Goal: Task Accomplishment & Management: Use online tool/utility

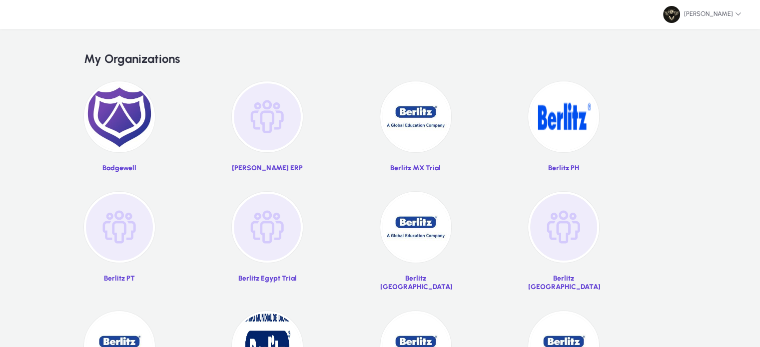
click at [270, 135] on img at bounding box center [267, 116] width 71 height 71
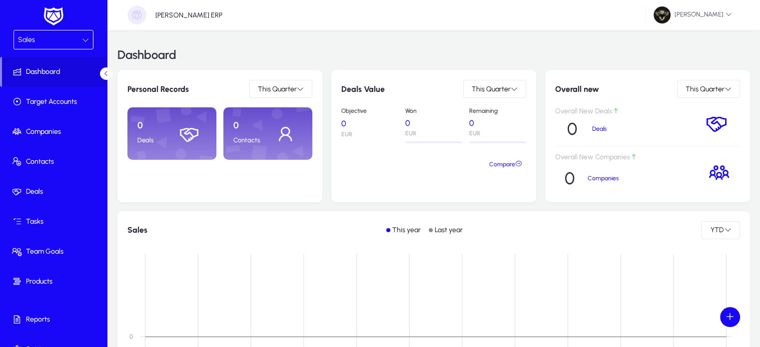
click at [36, 37] on div "Sales" at bounding box center [50, 39] width 64 height 13
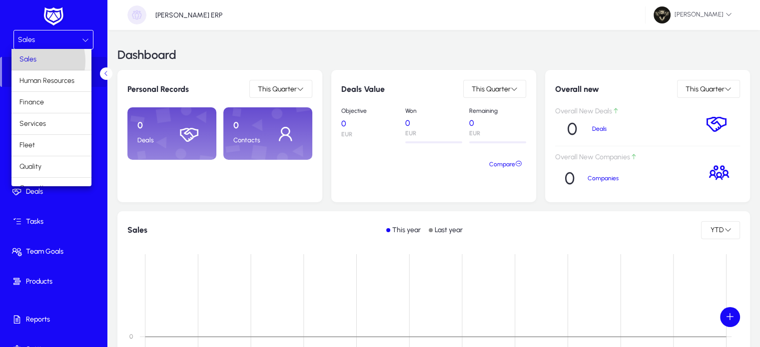
click at [31, 61] on span "Sales" at bounding box center [27, 59] width 17 height 12
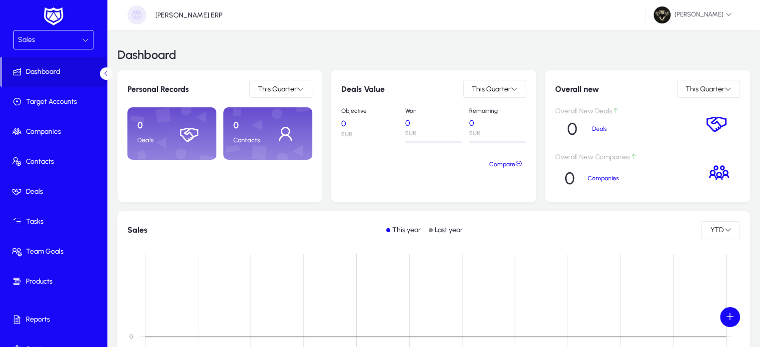
click at [286, 41] on div "Dashboard" at bounding box center [433, 55] width 633 height 30
click at [60, 37] on div "Sales" at bounding box center [50, 39] width 64 height 13
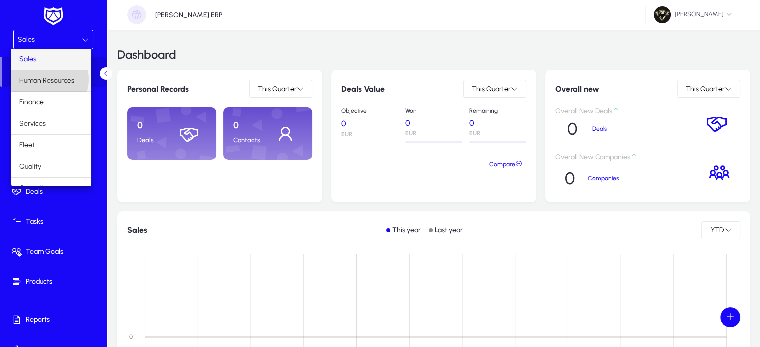
click at [49, 79] on span "Human Resources" at bounding box center [46, 81] width 55 height 12
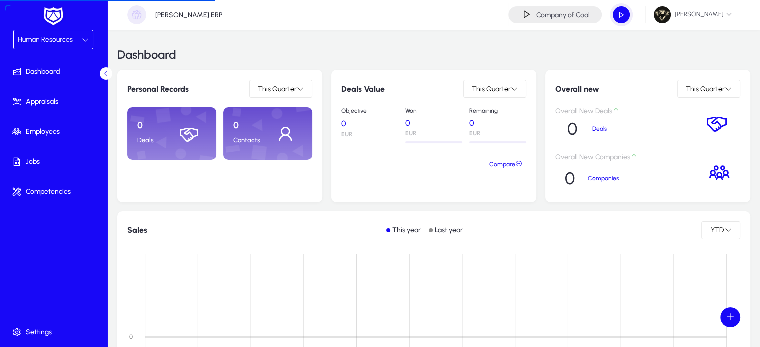
click at [58, 43] on span "Human Resources" at bounding box center [45, 39] width 55 height 8
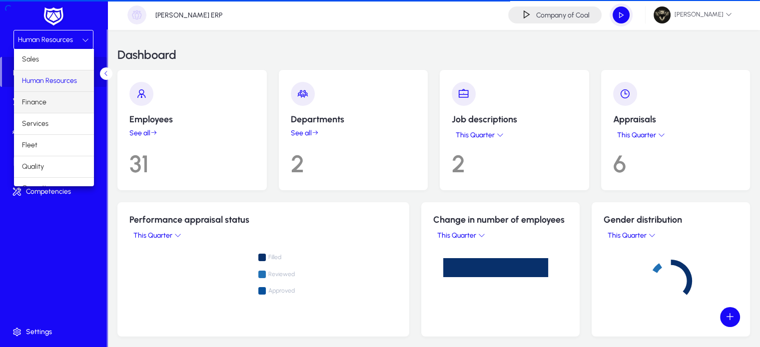
scroll to position [33, 0]
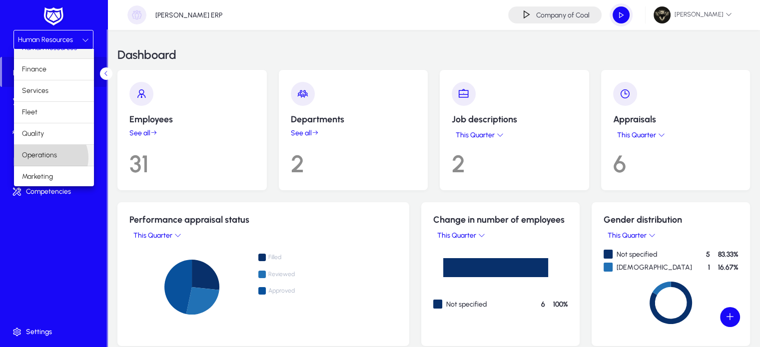
click at [49, 157] on span "Operations" at bounding box center [39, 155] width 35 height 12
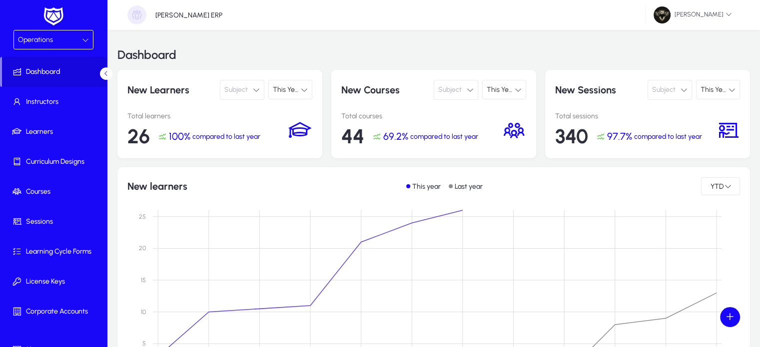
click at [246, 95] on span "Subject" at bounding box center [235, 90] width 23 height 20
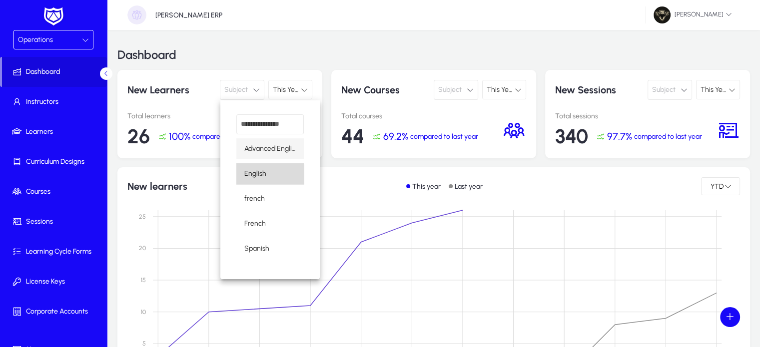
click at [264, 183] on mat-option "English" at bounding box center [269, 173] width 67 height 21
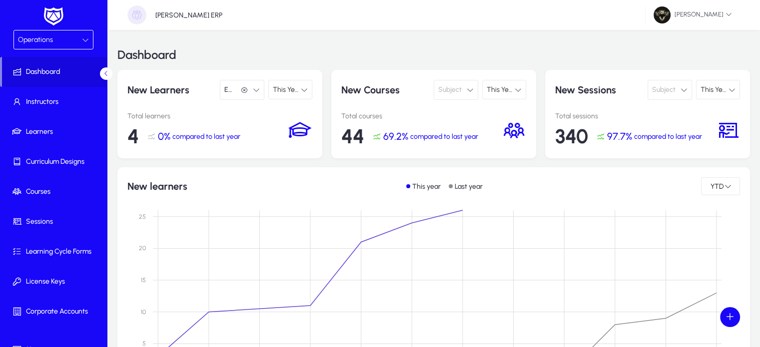
click at [296, 87] on span "This Year" at bounding box center [287, 89] width 28 height 8
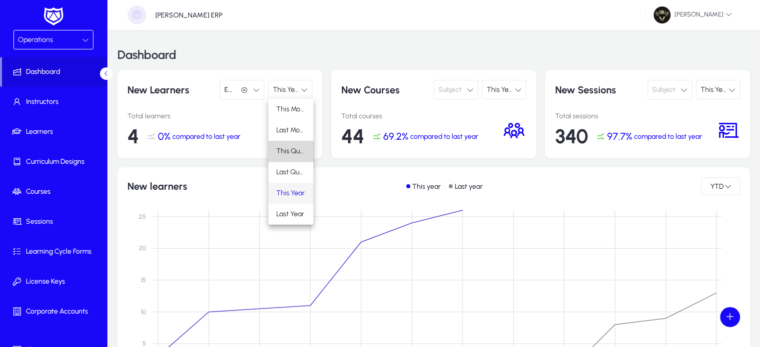
click at [291, 146] on span "This Quarter" at bounding box center [290, 151] width 29 height 12
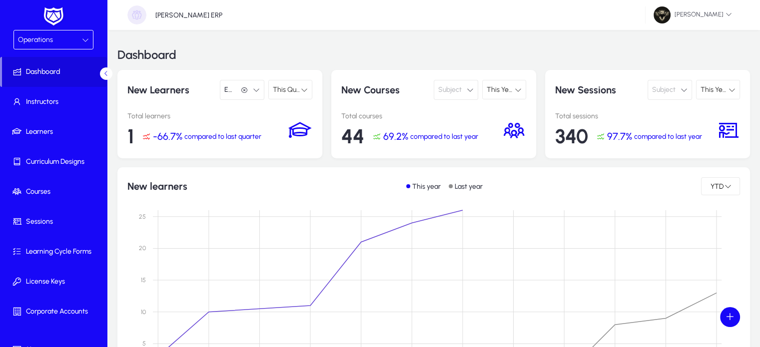
click at [458, 95] on span "Subject" at bounding box center [449, 90] width 23 height 20
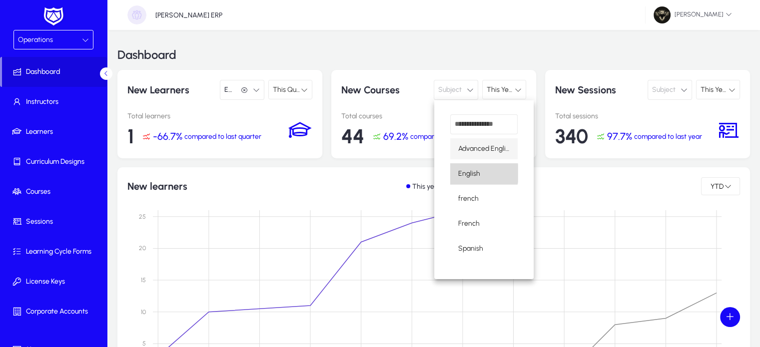
click at [479, 173] on mat-option "English" at bounding box center [483, 173] width 67 height 21
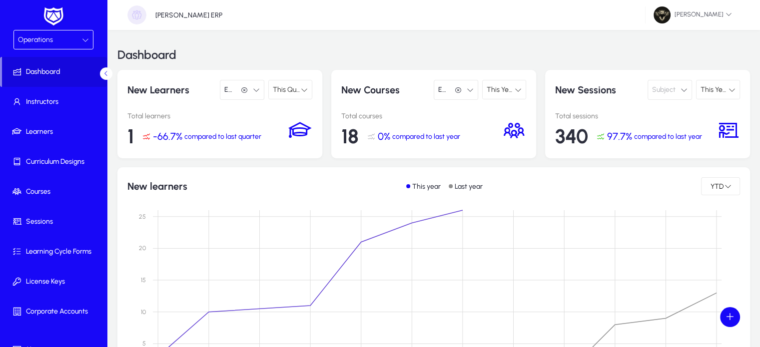
click at [513, 91] on span "This Year" at bounding box center [501, 89] width 28 height 8
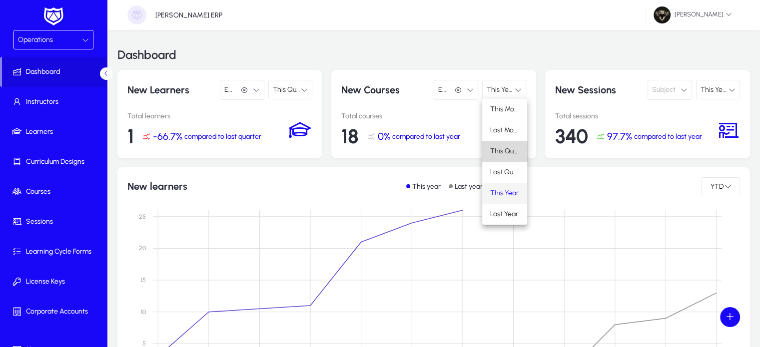
click at [500, 146] on span "This Quarter" at bounding box center [504, 151] width 29 height 12
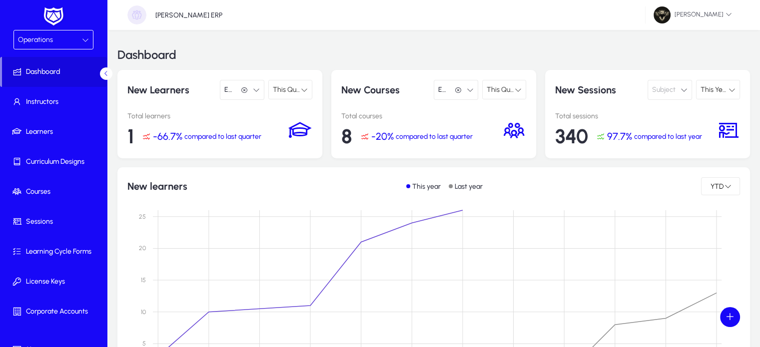
click at [659, 97] on span "Subject" at bounding box center [663, 90] width 23 height 20
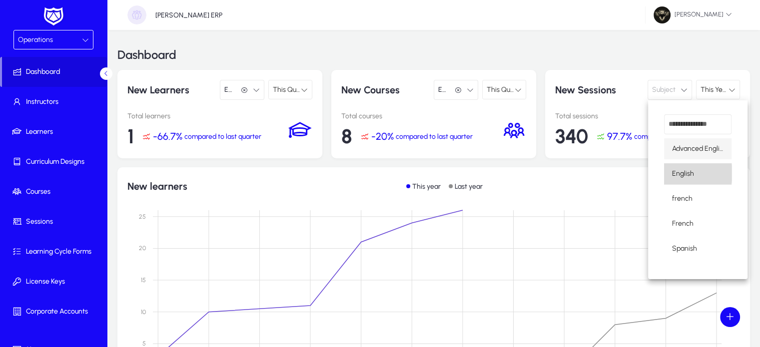
click at [670, 173] on mat-option "English" at bounding box center [697, 173] width 67 height 21
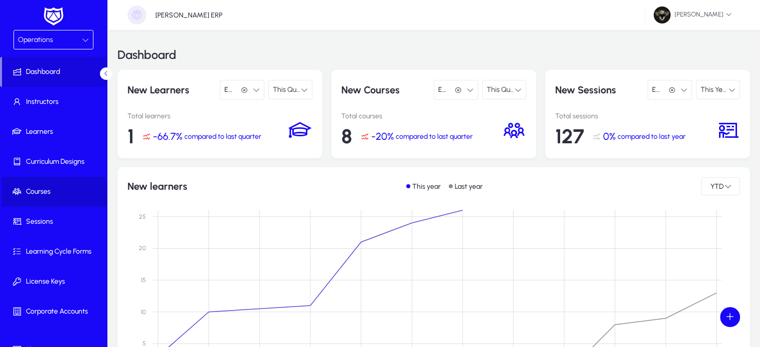
click at [42, 200] on span at bounding box center [55, 192] width 107 height 24
click at [42, 187] on span "Courses" at bounding box center [55, 192] width 107 height 10
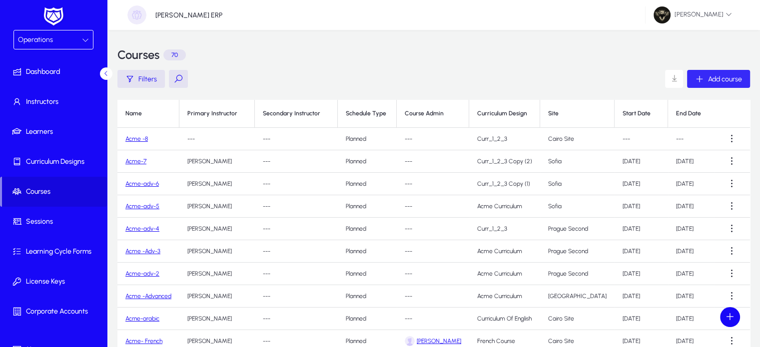
click at [714, 86] on span "button" at bounding box center [718, 79] width 63 height 24
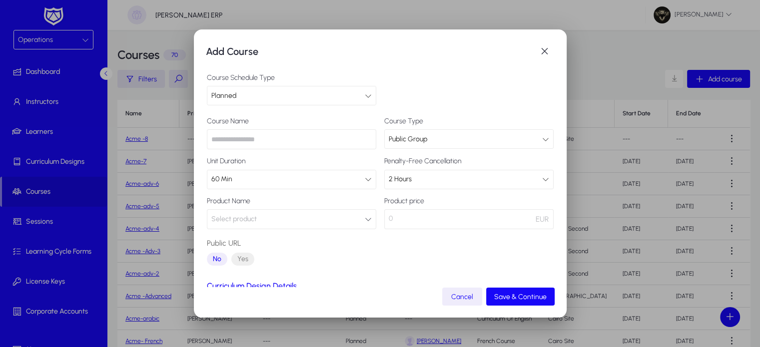
click at [244, 142] on input "text" at bounding box center [291, 139] width 169 height 20
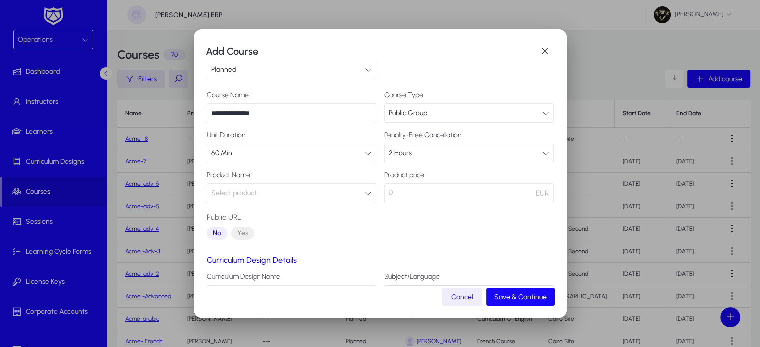
type input "**********"
click at [312, 151] on div "60 Min" at bounding box center [287, 153] width 153 height 13
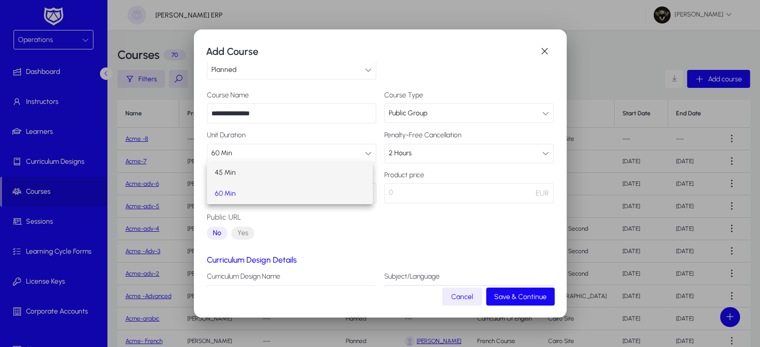
click at [252, 170] on mat-option "45 Min" at bounding box center [289, 172] width 165 height 21
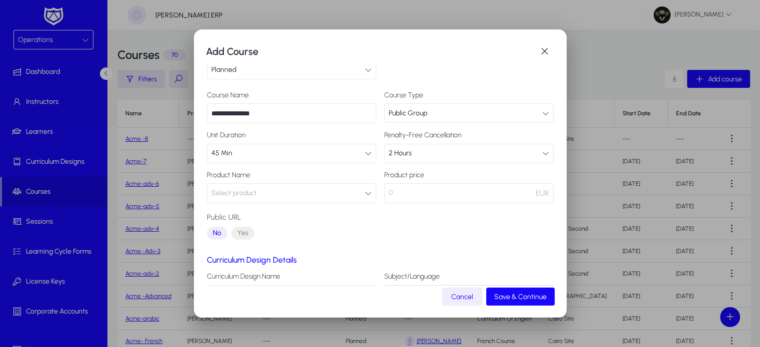
click at [293, 199] on button "Select product" at bounding box center [291, 193] width 169 height 20
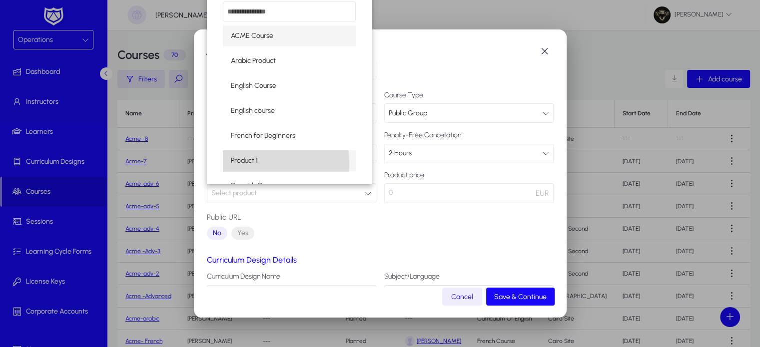
click at [254, 163] on span "Product 1" at bounding box center [244, 161] width 27 height 12
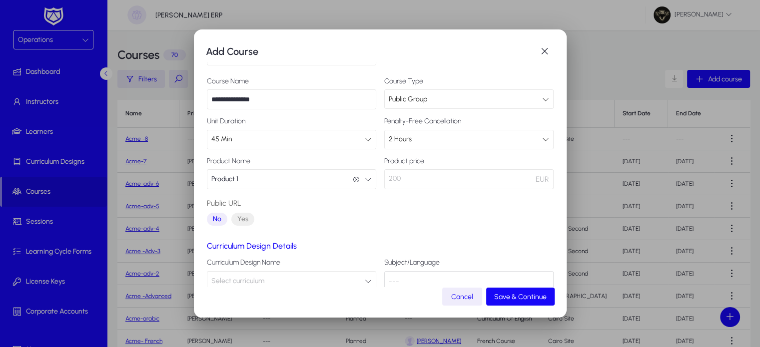
scroll to position [86, 0]
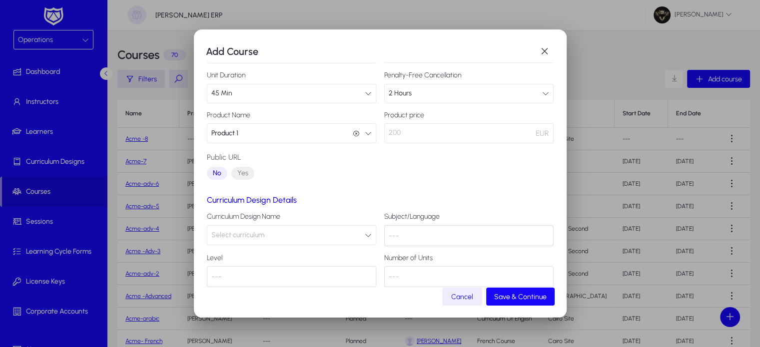
click at [257, 229] on span "Select curriculum" at bounding box center [237, 235] width 53 height 20
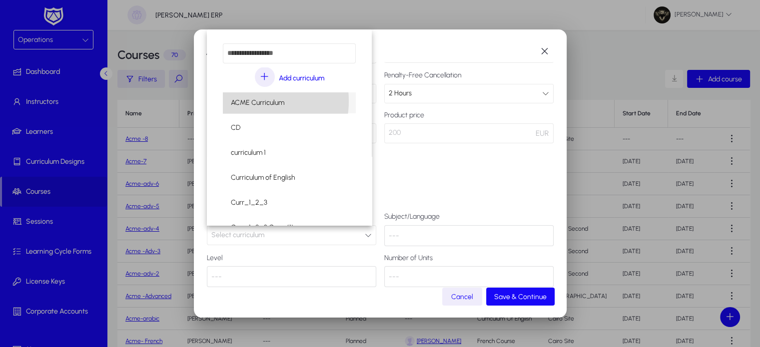
click at [255, 101] on span "ACME Curriculum" at bounding box center [257, 103] width 53 height 12
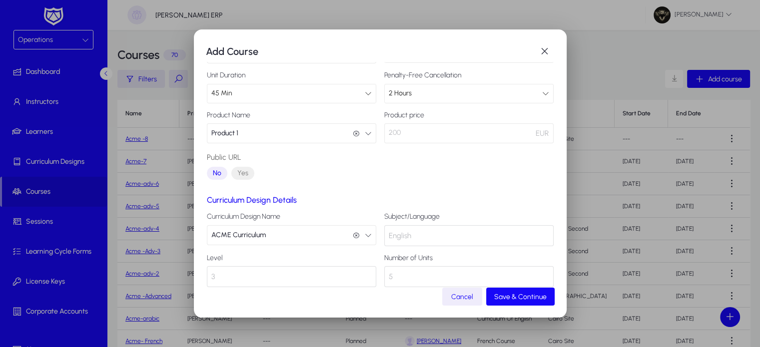
scroll to position [100, 0]
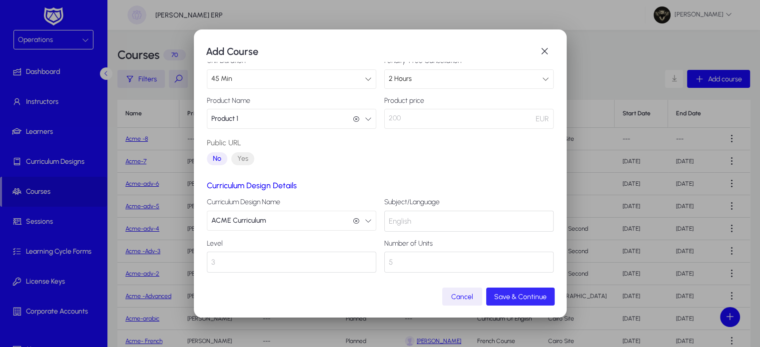
click at [522, 297] on span "Save & Continue" at bounding box center [520, 297] width 52 height 8
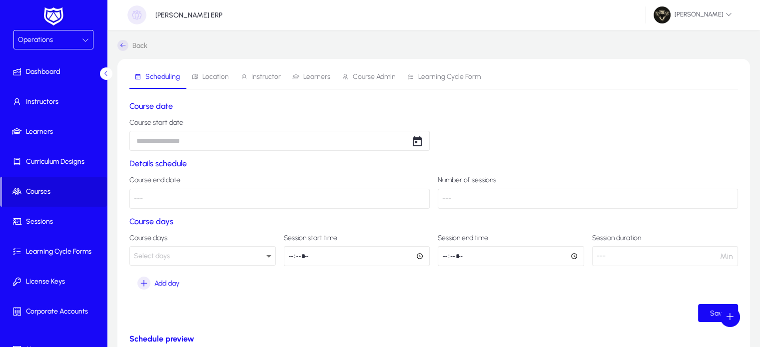
click at [124, 47] on icon at bounding box center [122, 45] width 11 height 11
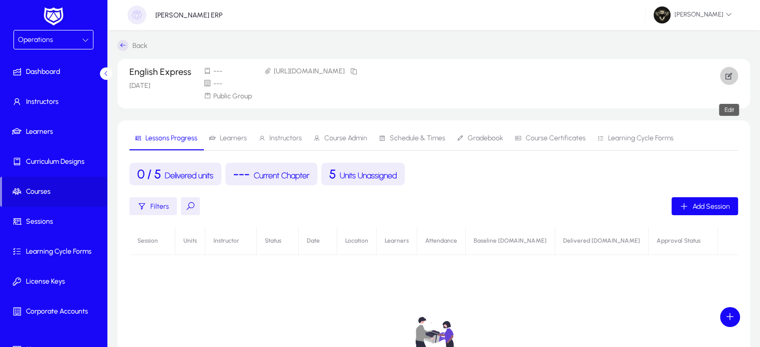
click at [731, 71] on icon "button" at bounding box center [729, 75] width 9 height 9
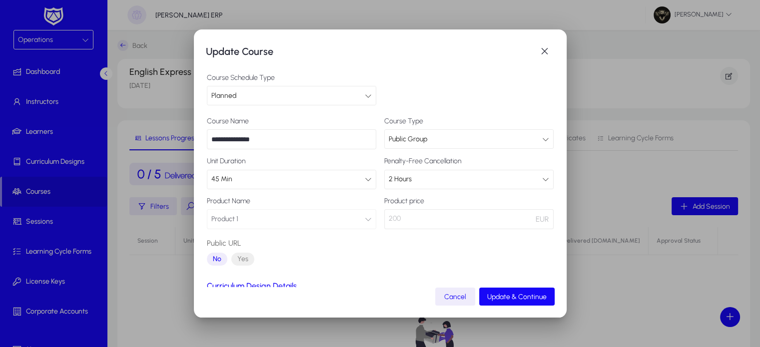
click at [258, 92] on div "Planned" at bounding box center [287, 95] width 153 height 13
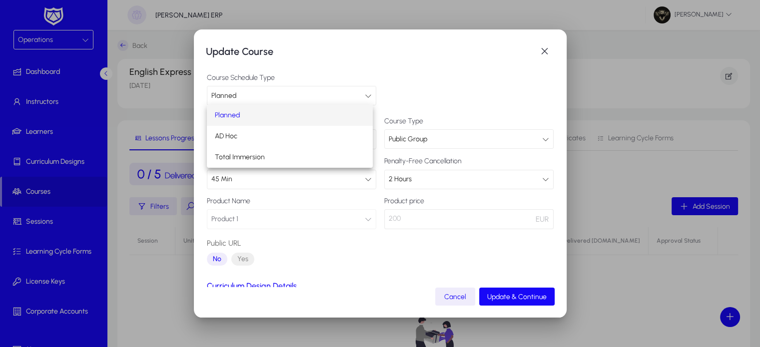
click at [408, 63] on div at bounding box center [380, 173] width 760 height 347
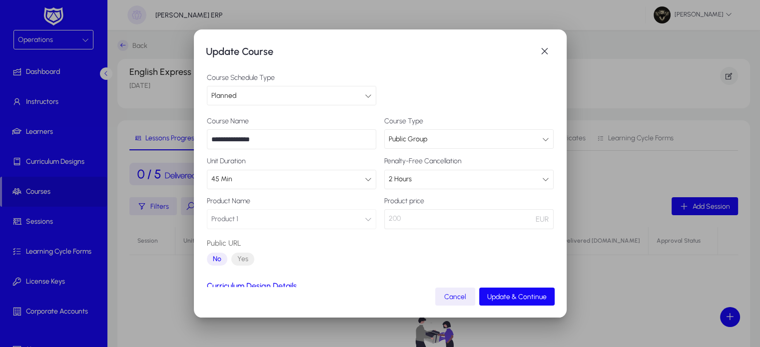
click at [474, 143] on div "Public Group" at bounding box center [465, 139] width 153 height 13
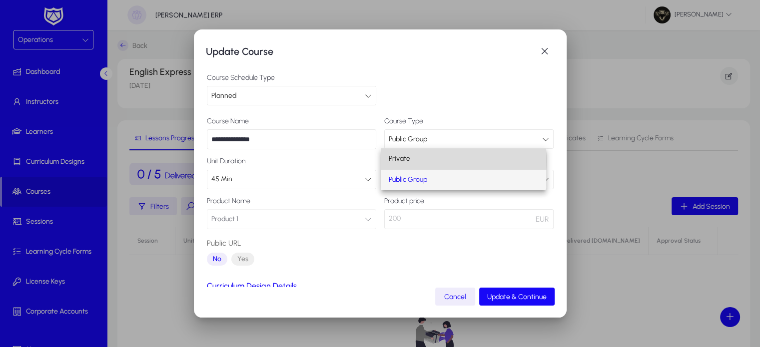
click at [412, 161] on mat-option "Private" at bounding box center [463, 158] width 165 height 21
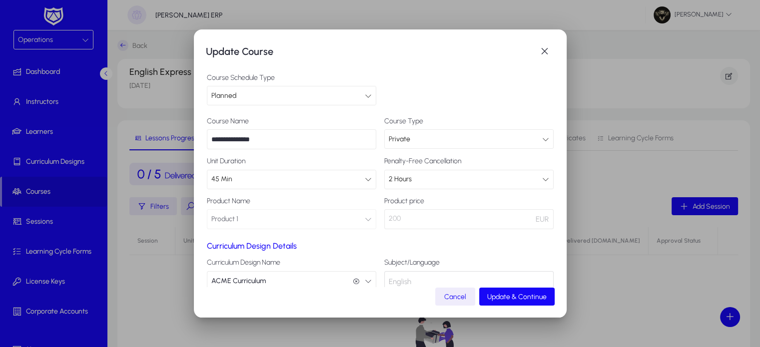
click at [414, 137] on div "Private" at bounding box center [465, 139] width 153 height 13
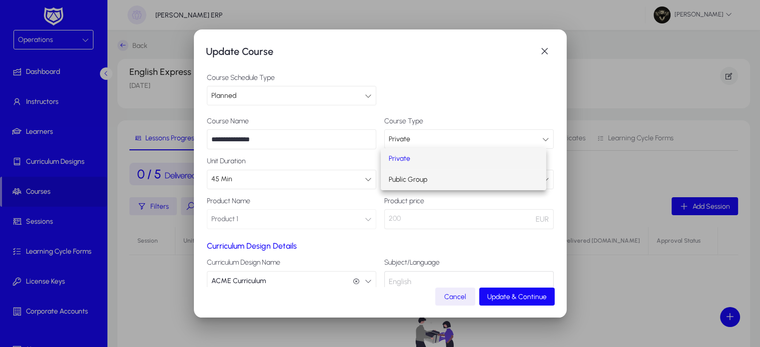
click at [403, 177] on span "Public Group" at bounding box center [408, 180] width 38 height 12
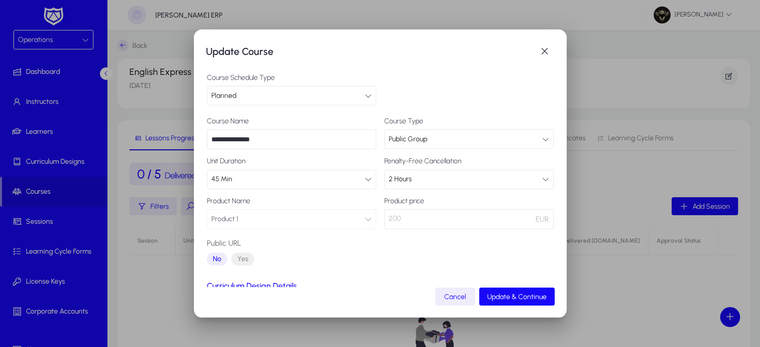
click at [272, 136] on input "**********" at bounding box center [291, 139] width 169 height 20
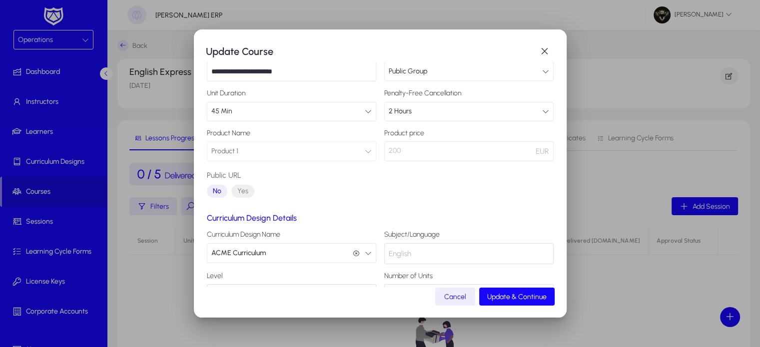
scroll to position [100, 0]
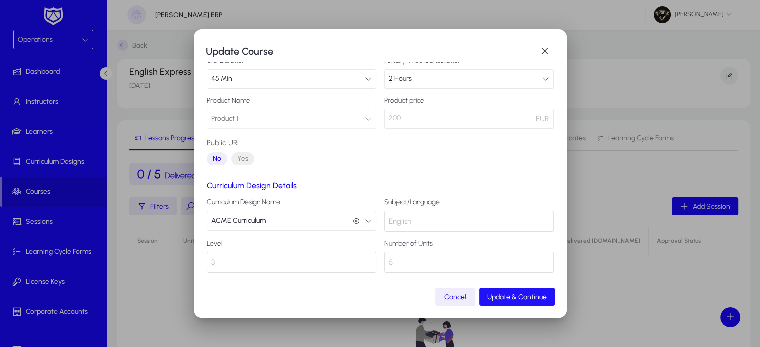
type input "**********"
click at [518, 297] on span "Update & Continue" at bounding box center [516, 297] width 59 height 8
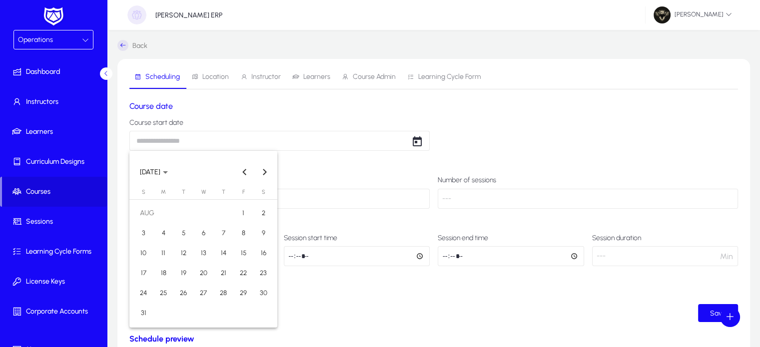
click at [193, 137] on body "Operations Dashboard Instructors Learners Curriculum Designs Courses Sessions L…" at bounding box center [380, 173] width 760 height 347
click at [183, 287] on span "26" at bounding box center [183, 293] width 18 height 18
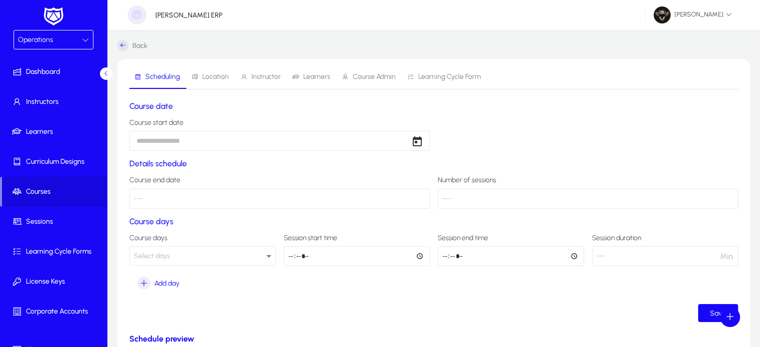
type input "**********"
click at [160, 259] on span "Select days" at bounding box center [152, 256] width 36 height 8
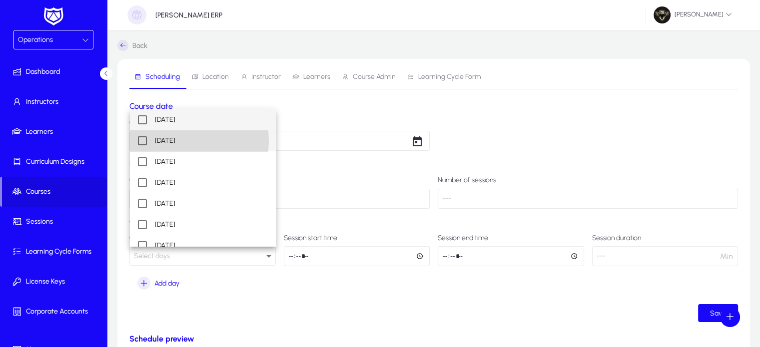
click at [175, 141] on span "[DATE]" at bounding box center [165, 141] width 20 height 12
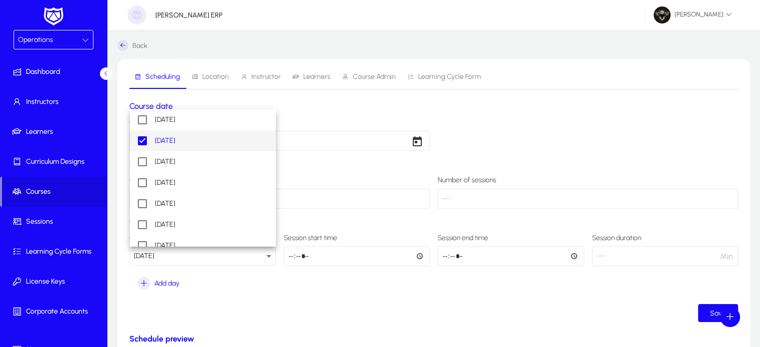
click at [356, 316] on div at bounding box center [380, 173] width 760 height 347
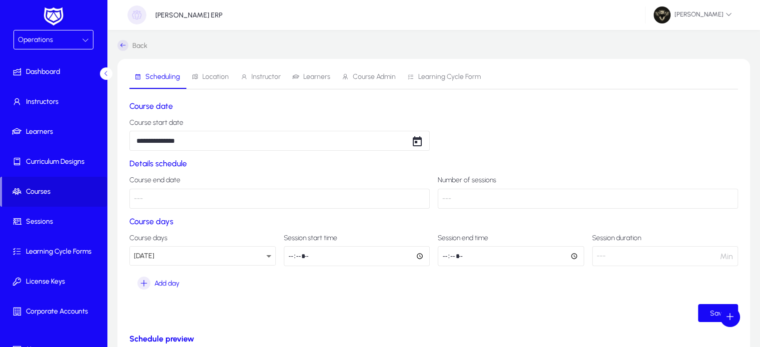
click at [295, 259] on input "time" at bounding box center [357, 256] width 146 height 20
type input "*****"
click at [440, 258] on input "time" at bounding box center [511, 256] width 146 height 20
type input "*****"
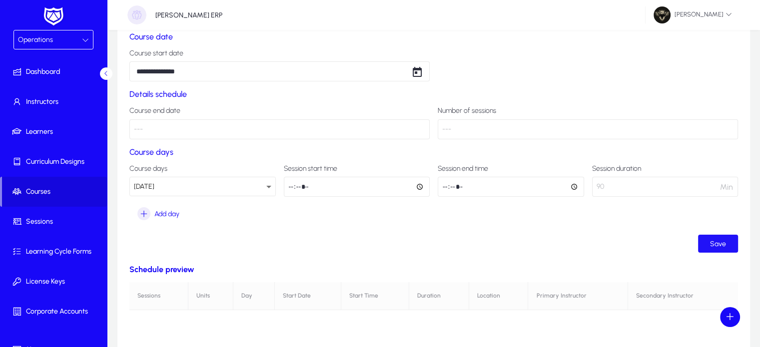
scroll to position [70, 0]
drag, startPoint x: 744, startPoint y: 249, endPoint x: 712, endPoint y: 244, distance: 32.9
click at [712, 244] on div "**********" at bounding box center [433, 280] width 633 height 583
click at [712, 244] on span "Save" at bounding box center [718, 243] width 16 height 8
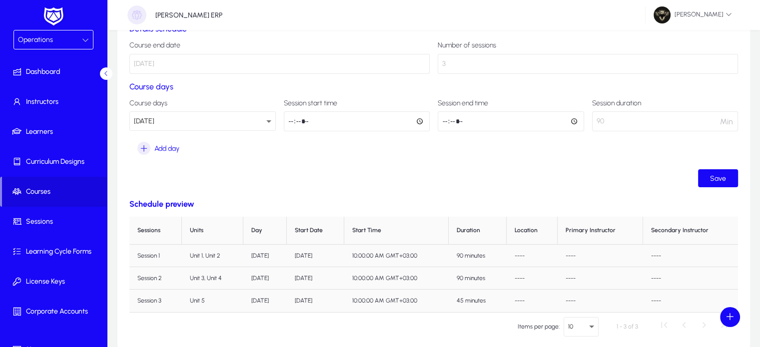
scroll to position [0, 0]
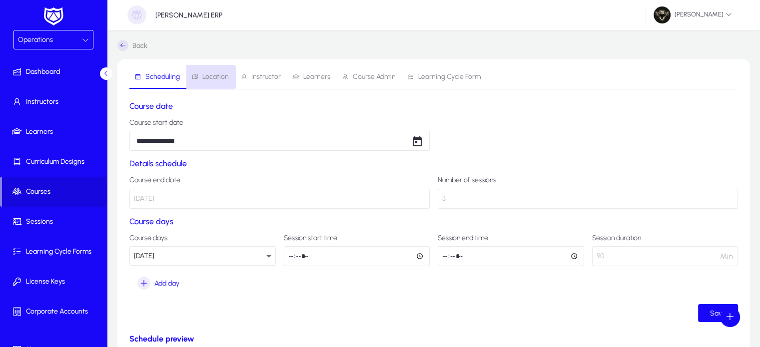
click at [209, 77] on span "Location" at bounding box center [215, 76] width 26 height 7
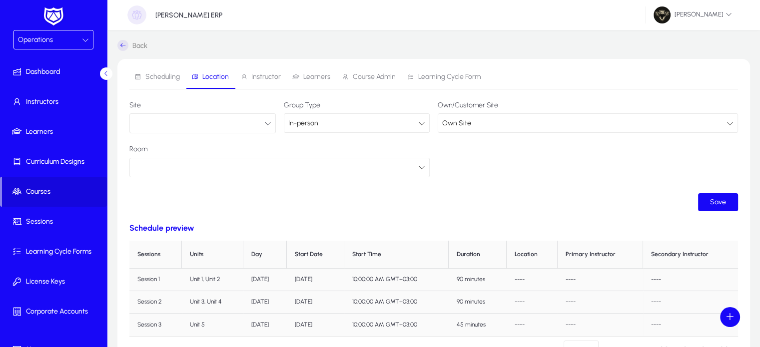
click at [211, 125] on button "button" at bounding box center [202, 123] width 146 height 20
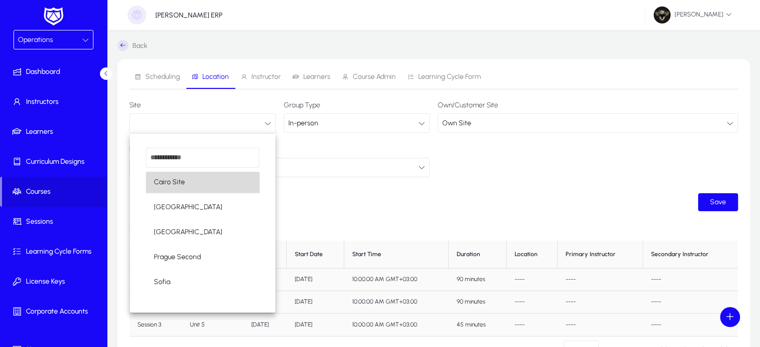
click at [180, 190] on mat-option "Cairo Site" at bounding box center [202, 182] width 113 height 21
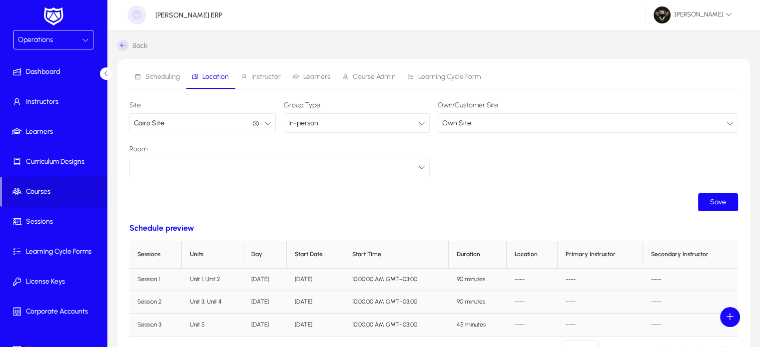
click at [226, 167] on div at bounding box center [276, 167] width 284 height 13
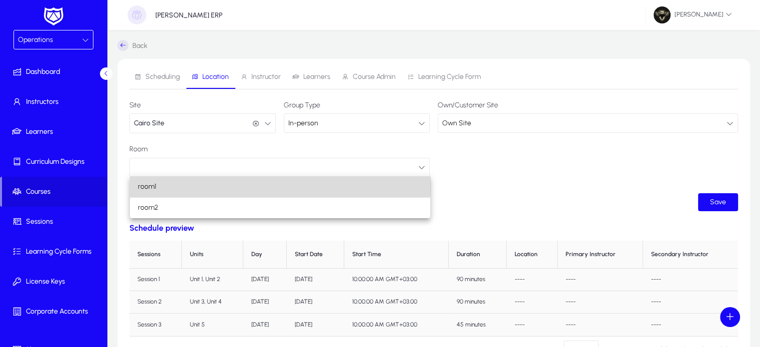
click at [153, 181] on span "room1" at bounding box center [147, 187] width 18 height 12
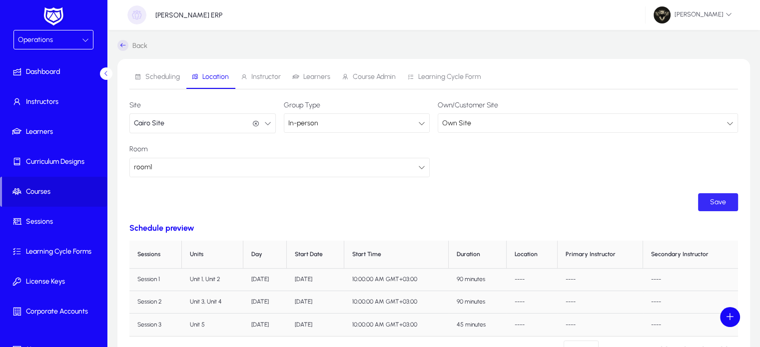
click at [713, 195] on span "submit" at bounding box center [718, 202] width 40 height 24
click at [207, 128] on button "[GEOGRAPHIC_DATA]" at bounding box center [202, 123] width 146 height 20
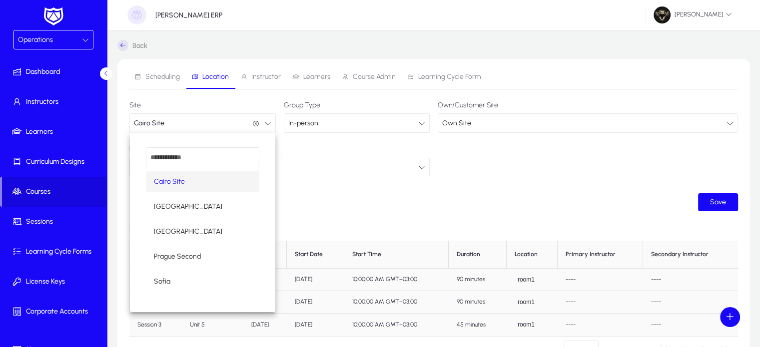
click at [467, 131] on div at bounding box center [380, 173] width 760 height 347
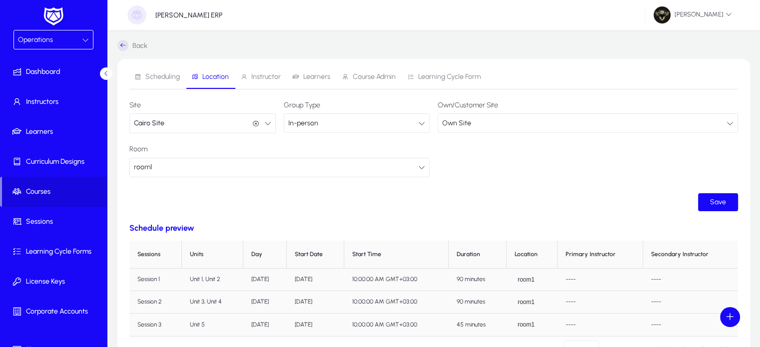
click at [492, 130] on div "Own Site" at bounding box center [587, 123] width 299 height 18
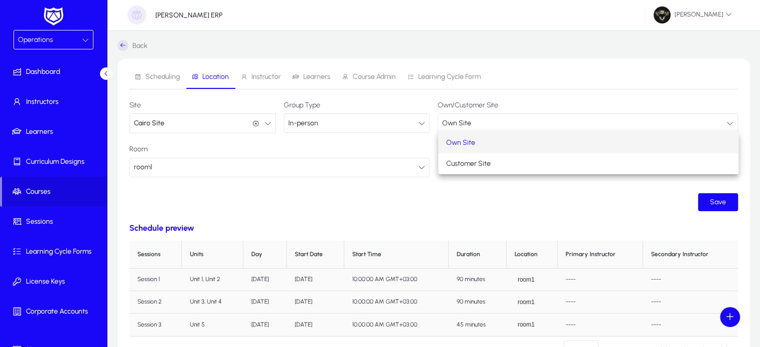
click at [194, 119] on div at bounding box center [380, 173] width 760 height 347
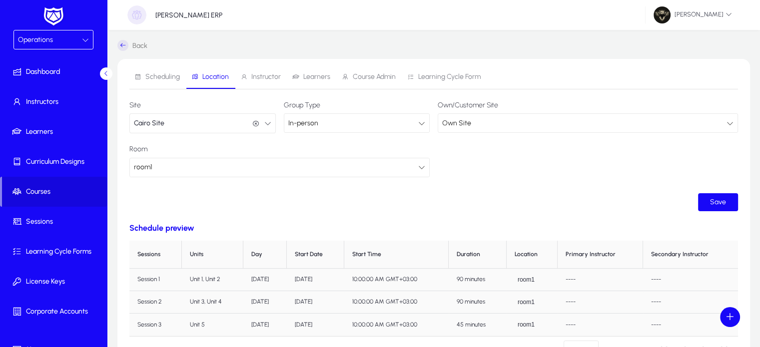
click at [194, 119] on button "[GEOGRAPHIC_DATA]" at bounding box center [202, 123] width 146 height 20
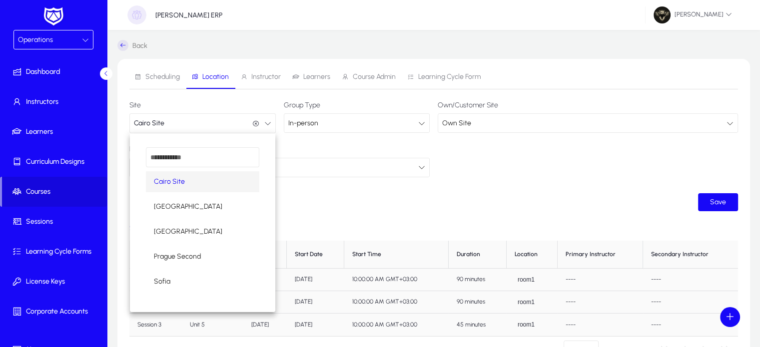
click at [366, 153] on div at bounding box center [380, 173] width 760 height 347
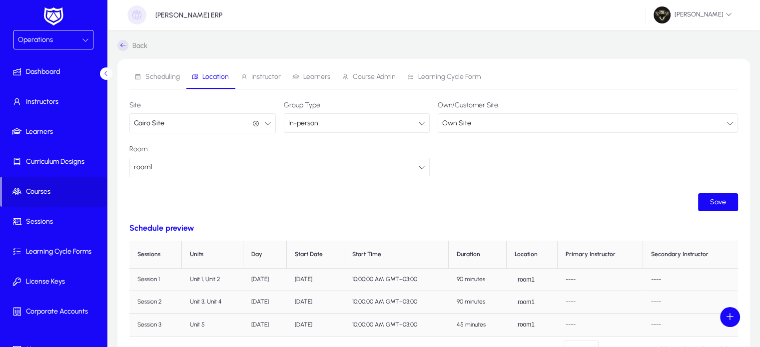
click at [368, 123] on div "In-person" at bounding box center [353, 123] width 130 height 13
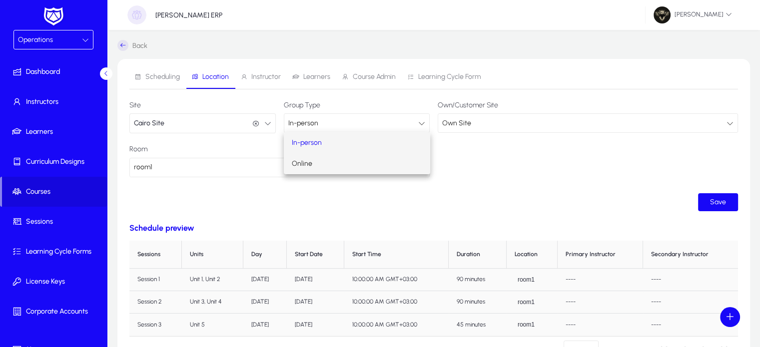
click at [323, 167] on mat-option "Online" at bounding box center [357, 163] width 146 height 21
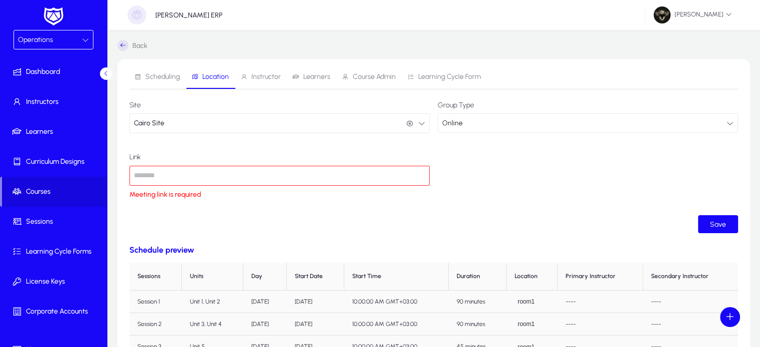
click at [235, 179] on input "text" at bounding box center [279, 176] width 300 height 20
type input "*"
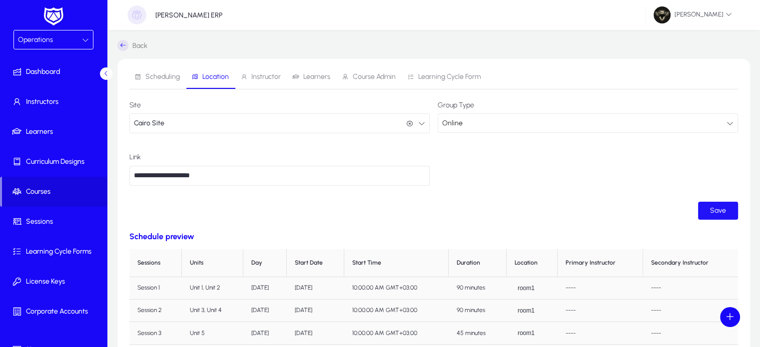
type input "**********"
click at [715, 217] on span "submit" at bounding box center [718, 211] width 40 height 24
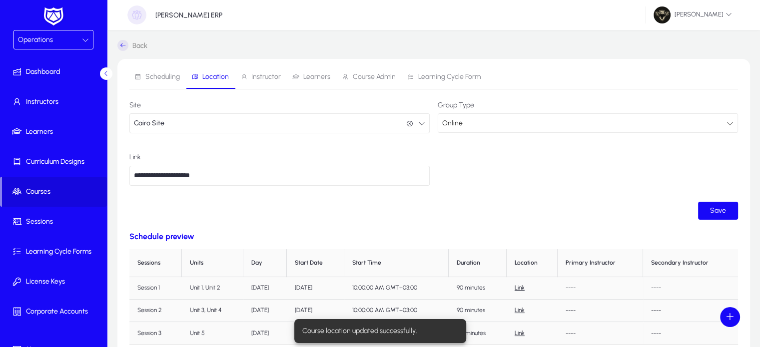
click at [478, 120] on div "Online" at bounding box center [584, 123] width 284 height 13
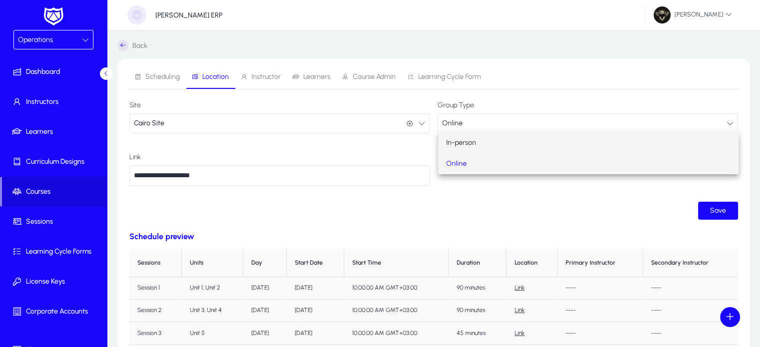
click at [472, 139] on span "In-person" at bounding box center [461, 143] width 30 height 12
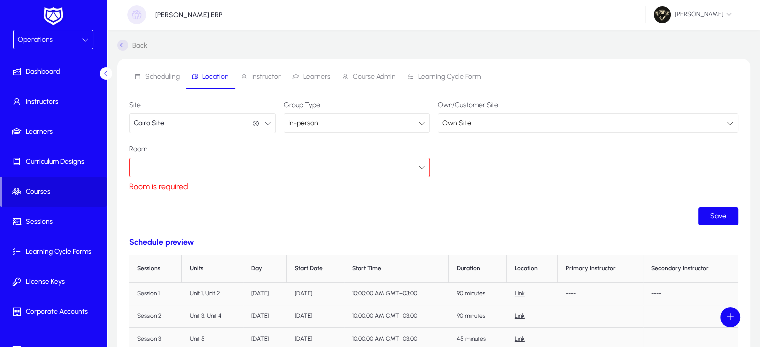
click at [392, 155] on div "Room Room is required" at bounding box center [279, 167] width 300 height 45
click at [343, 165] on div at bounding box center [276, 167] width 284 height 13
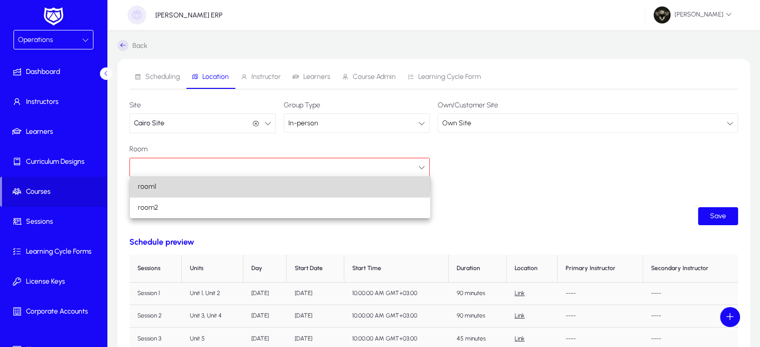
click at [201, 178] on mat-option "room1" at bounding box center [280, 186] width 300 height 21
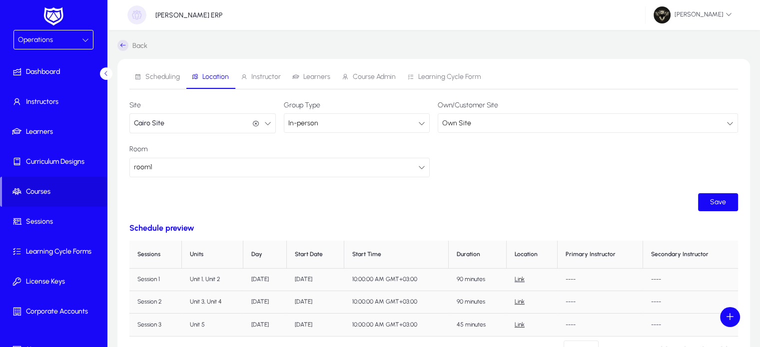
click at [528, 132] on mat-select "Own Site" at bounding box center [588, 122] width 300 height 19
click at [509, 129] on div "Own Site" at bounding box center [584, 123] width 284 height 13
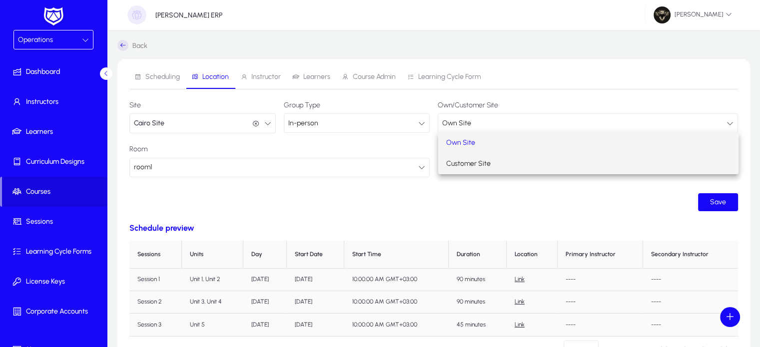
click at [478, 169] on span "Customer Site" at bounding box center [468, 164] width 44 height 12
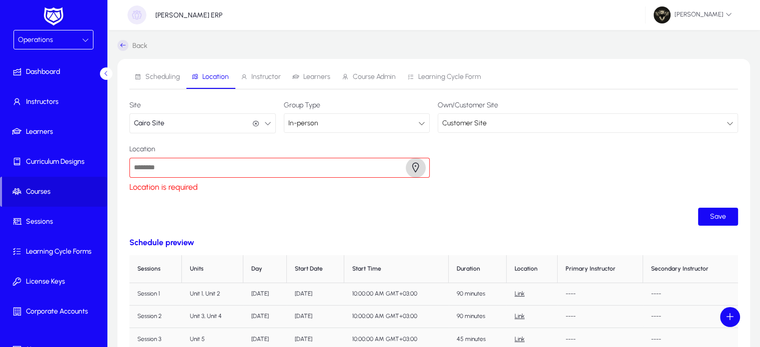
click at [418, 162] on span "button" at bounding box center [416, 168] width 20 height 20
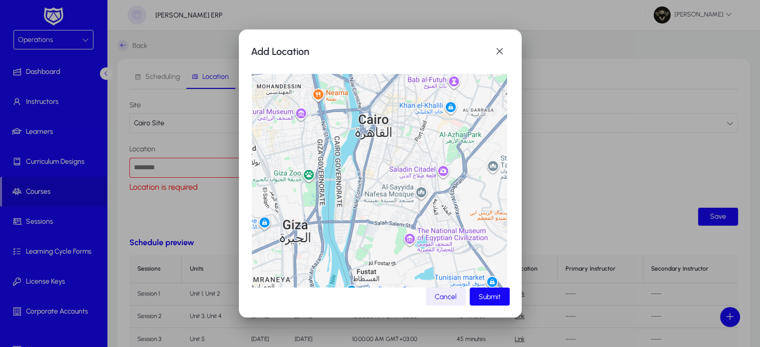
click at [474, 143] on div at bounding box center [379, 201] width 255 height 255
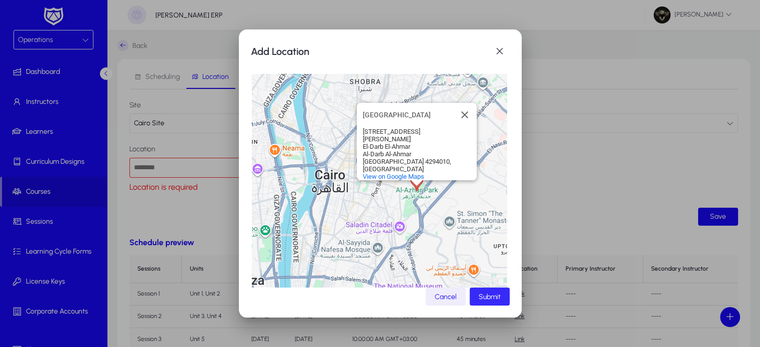
click at [489, 298] on span "Submit" at bounding box center [490, 297] width 22 height 8
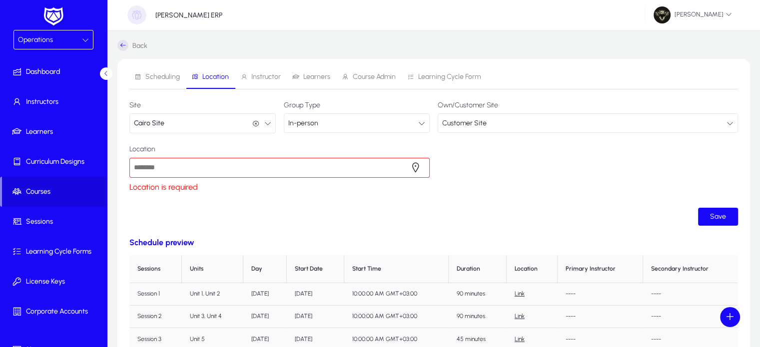
type input "**********"
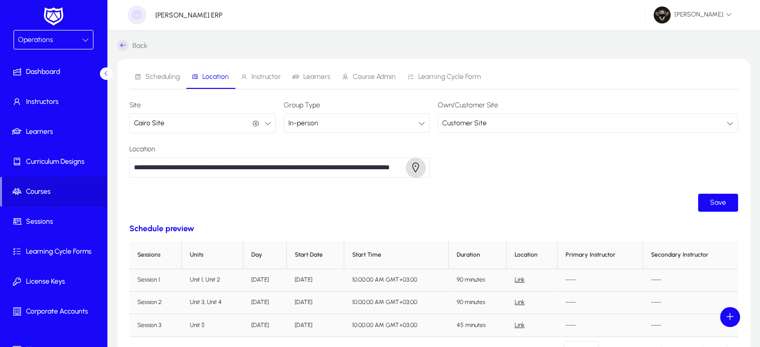
click at [715, 220] on div "**********" at bounding box center [433, 218] width 633 height 318
click at [701, 201] on span "submit" at bounding box center [718, 203] width 40 height 24
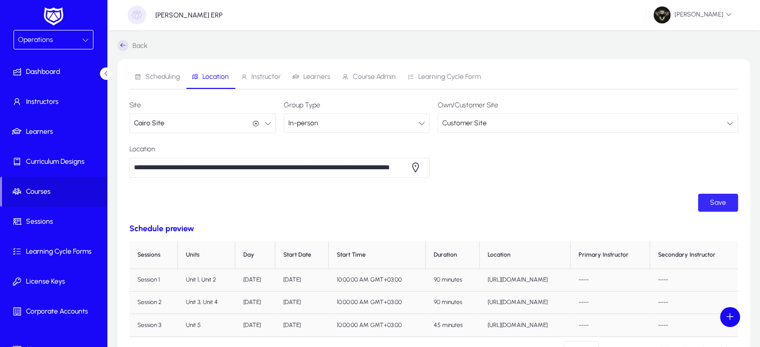
click at [718, 206] on span "Save" at bounding box center [718, 202] width 16 height 8
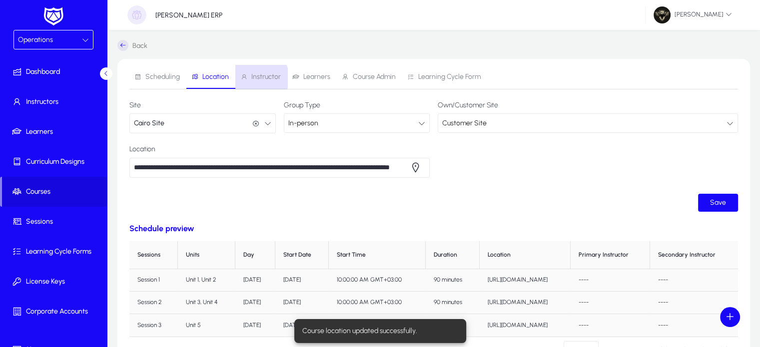
click at [255, 78] on span "Instructor" at bounding box center [265, 76] width 29 height 7
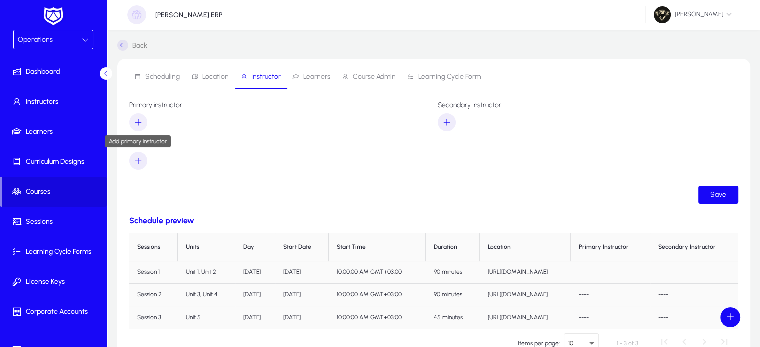
click at [140, 124] on icon "button" at bounding box center [138, 122] width 9 height 9
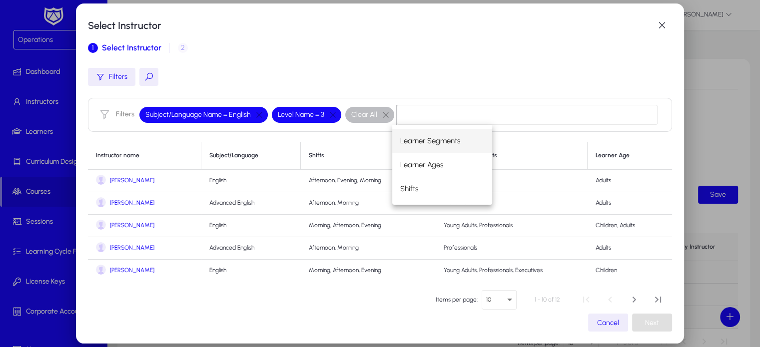
click at [121, 183] on span "[PERSON_NAME]" at bounding box center [132, 180] width 44 height 7
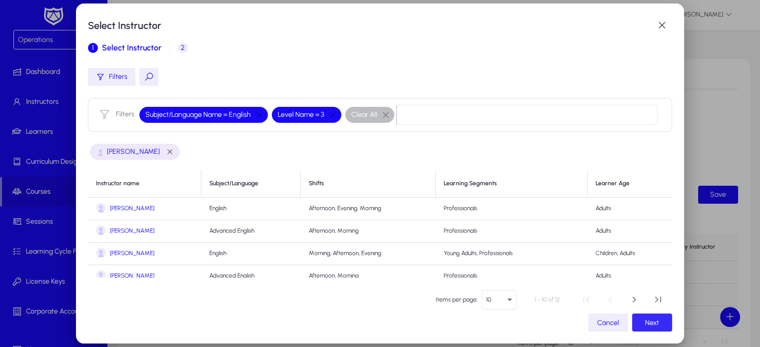
click at [645, 324] on span "Next" at bounding box center [652, 323] width 14 height 8
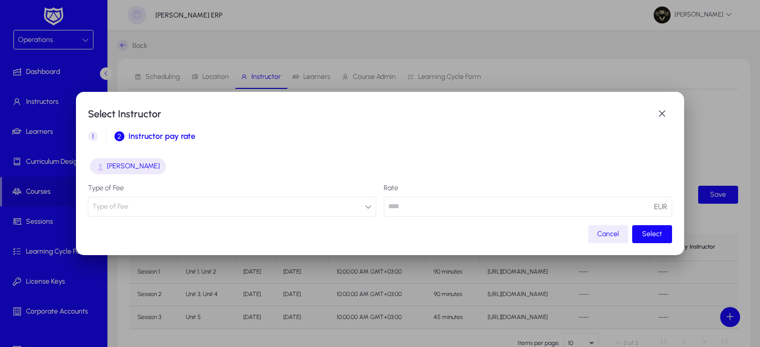
click at [334, 212] on button "Type of Fee" at bounding box center [232, 207] width 288 height 20
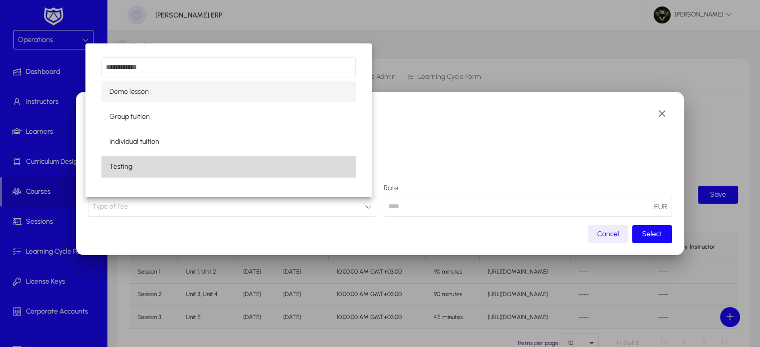
click at [118, 162] on span "Testing" at bounding box center [120, 167] width 23 height 12
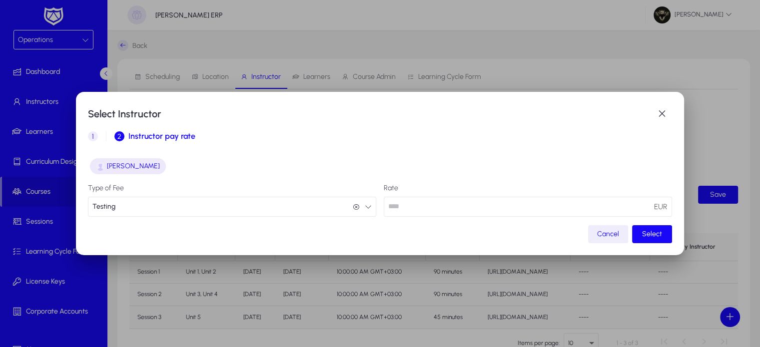
click at [130, 209] on button "Testing Testing" at bounding box center [232, 207] width 288 height 20
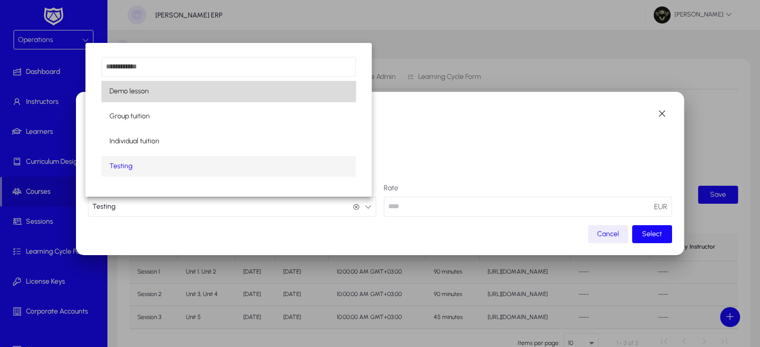
click at [124, 90] on span "Demo lesson" at bounding box center [128, 91] width 39 height 12
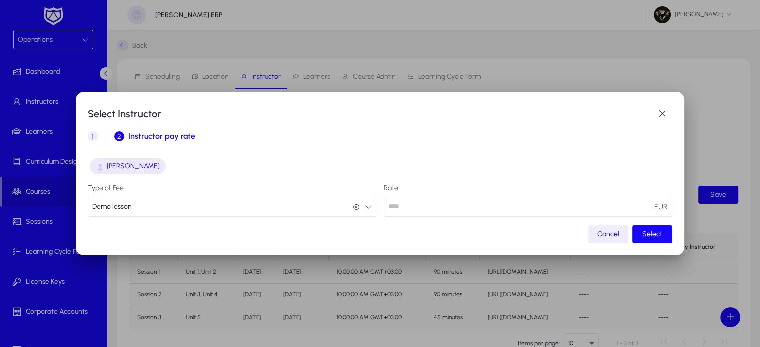
click at [451, 208] on input "number" at bounding box center [528, 207] width 288 height 20
type input "**"
click at [666, 235] on span "button" at bounding box center [652, 234] width 40 height 24
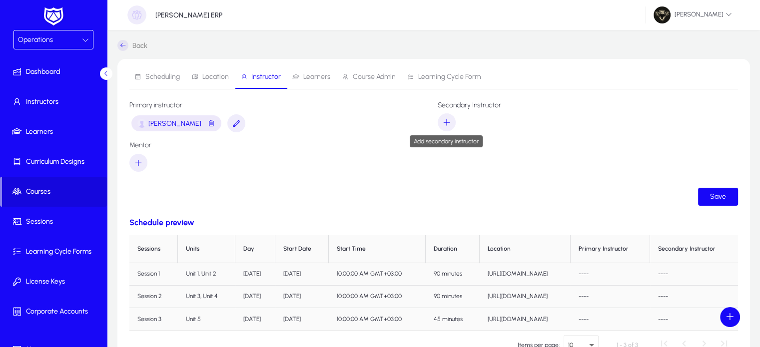
click at [448, 119] on icon "button" at bounding box center [446, 122] width 9 height 9
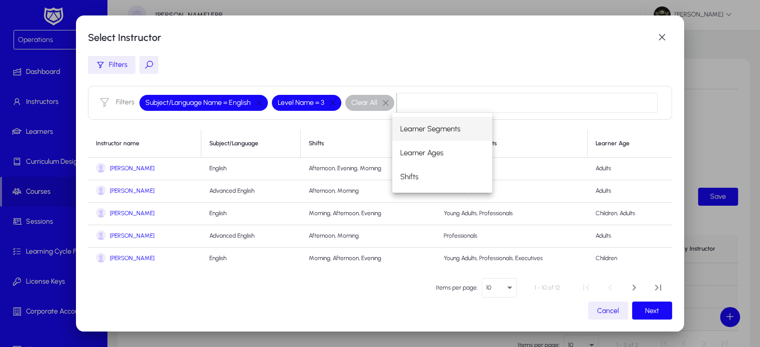
click at [120, 191] on span "[PERSON_NAME]" at bounding box center [132, 190] width 44 height 7
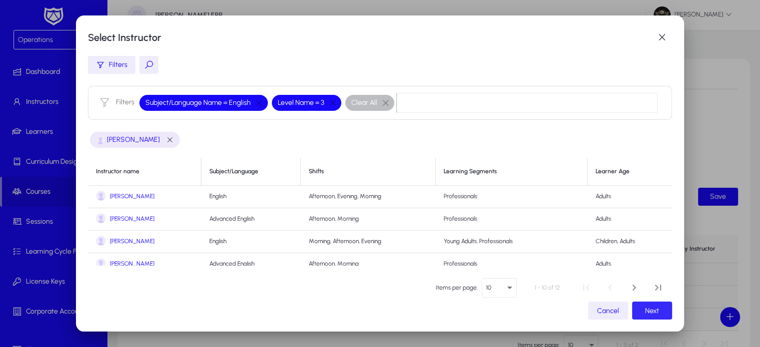
click at [655, 312] on span "button" at bounding box center [652, 311] width 40 height 24
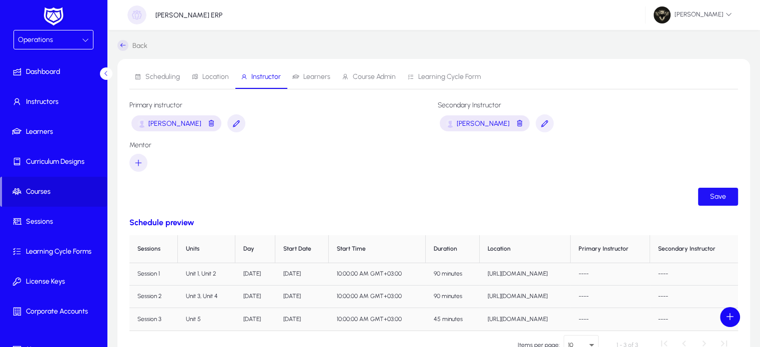
click at [712, 200] on span "Save" at bounding box center [718, 196] width 16 height 8
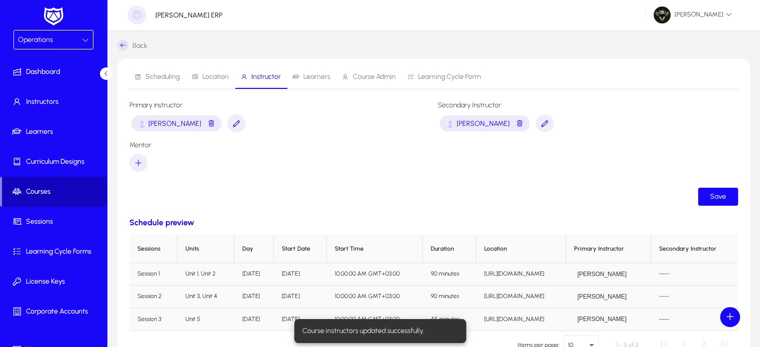
click at [53, 189] on span "Courses" at bounding box center [54, 192] width 105 height 10
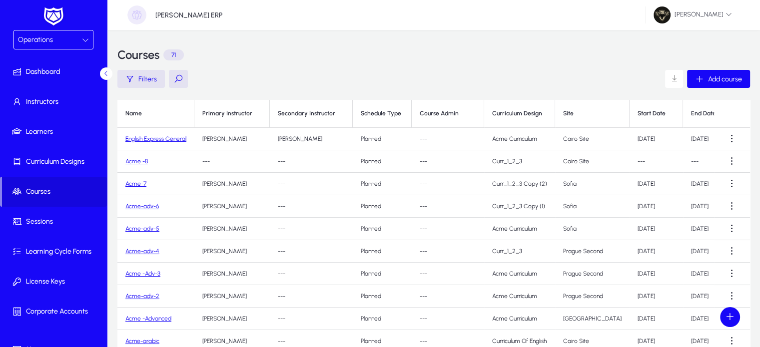
click at [30, 40] on span "Operations" at bounding box center [35, 39] width 35 height 8
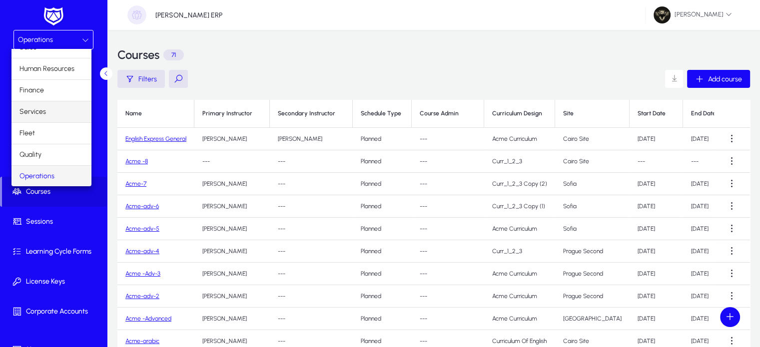
scroll to position [33, 0]
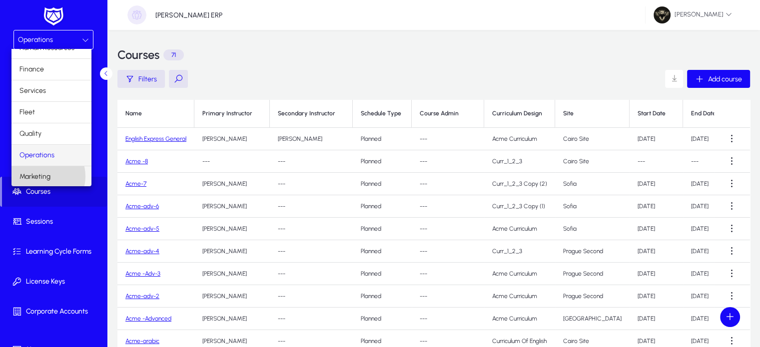
click at [42, 175] on span "Marketing" at bounding box center [34, 177] width 31 height 12
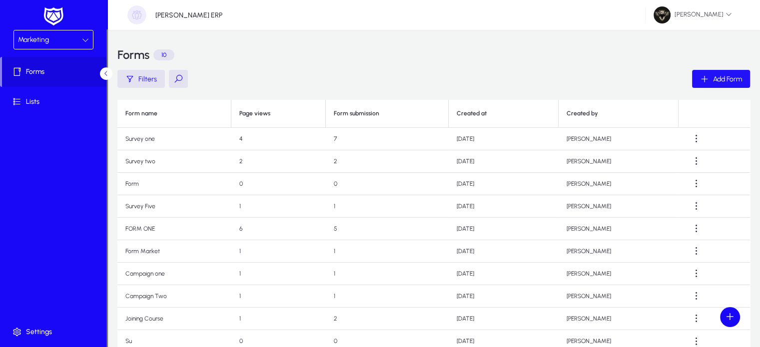
click at [700, 78] on icon "button" at bounding box center [704, 78] width 9 height 9
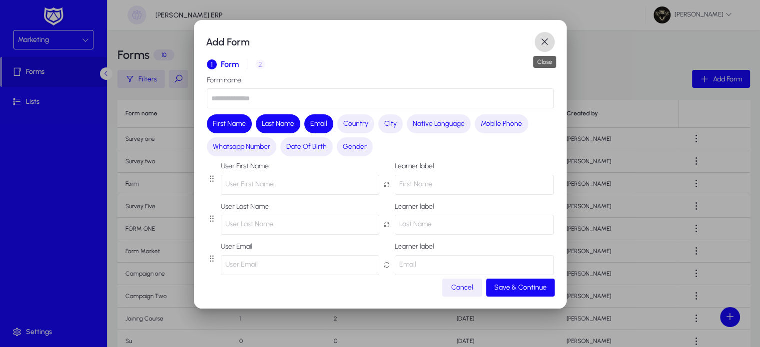
click at [550, 40] on span "button" at bounding box center [545, 42] width 20 height 20
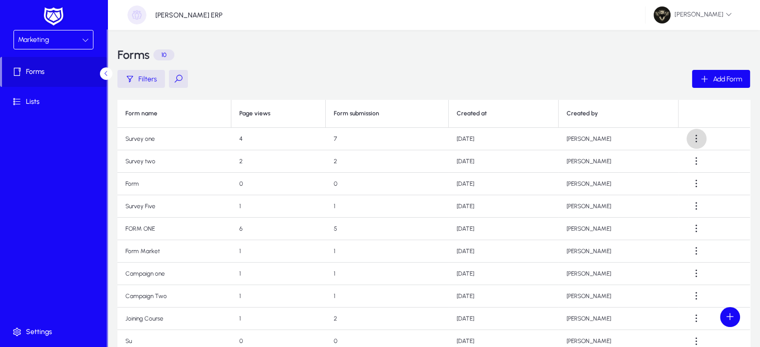
click at [696, 141] on span at bounding box center [697, 139] width 20 height 20
click at [667, 183] on span "View" at bounding box center [674, 184] width 40 height 9
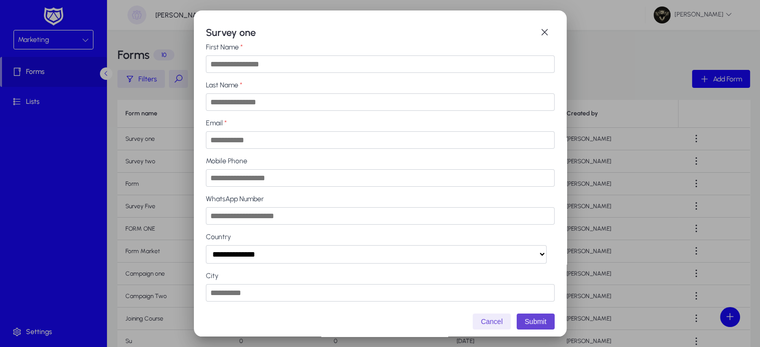
scroll to position [7, 0]
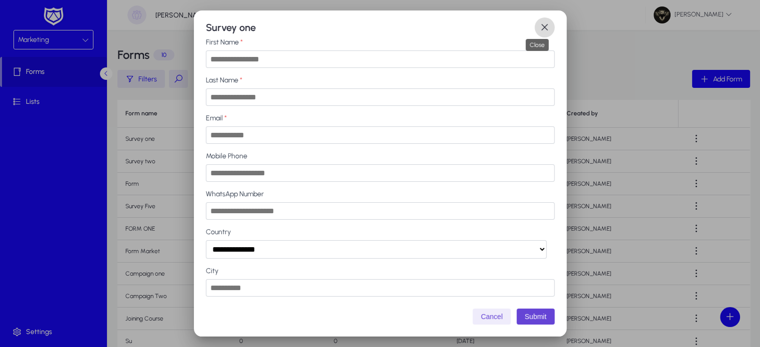
click at [544, 29] on span "button" at bounding box center [545, 27] width 20 height 20
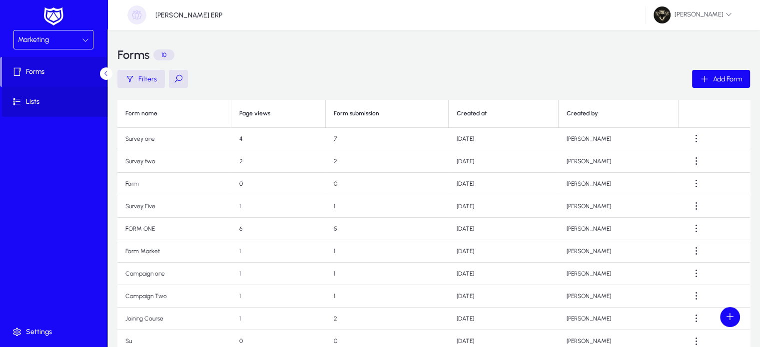
click at [48, 104] on span "Lists" at bounding box center [55, 102] width 107 height 10
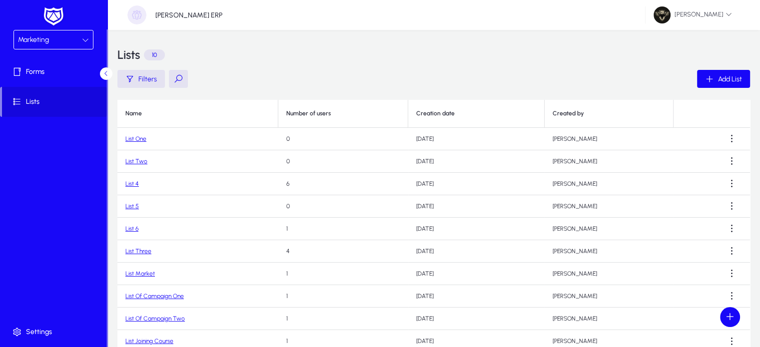
drag, startPoint x: 134, startPoint y: 182, endPoint x: 133, endPoint y: 187, distance: 5.5
click at [133, 187] on td "List 4" at bounding box center [197, 184] width 161 height 22
click at [134, 186] on link "List 4" at bounding box center [131, 183] width 13 height 7
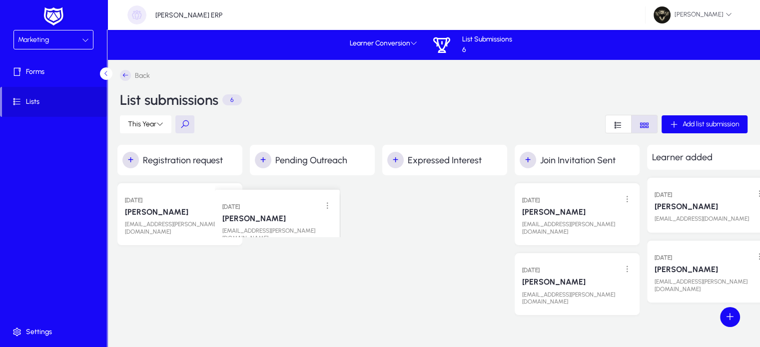
drag, startPoint x: 180, startPoint y: 205, endPoint x: 280, endPoint y: 205, distance: 100.4
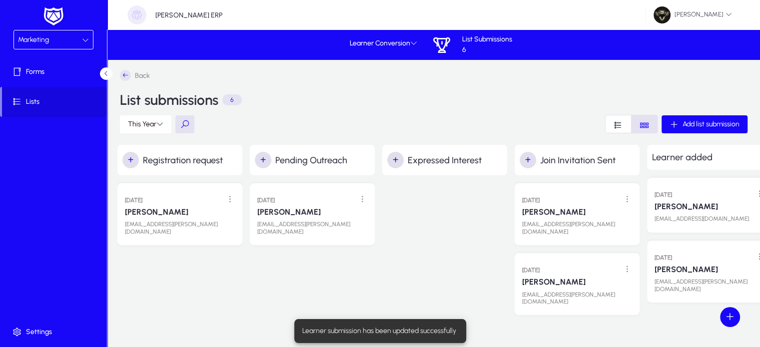
drag, startPoint x: 280, startPoint y: 205, endPoint x: 538, endPoint y: 92, distance: 281.0
click at [538, 92] on div "Back List submissions 6" at bounding box center [434, 92] width 628 height 45
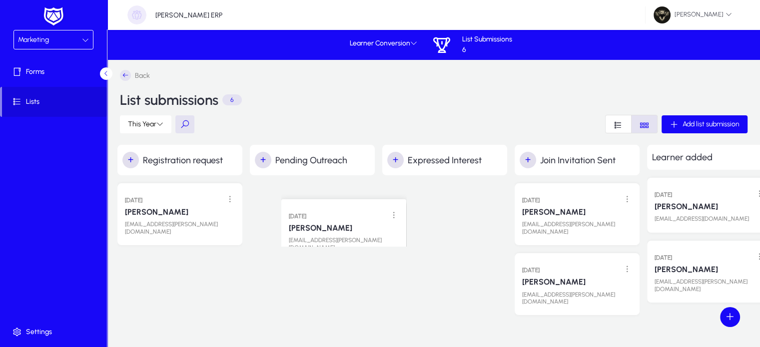
drag, startPoint x: 321, startPoint y: 203, endPoint x: 343, endPoint y: 324, distance: 122.4
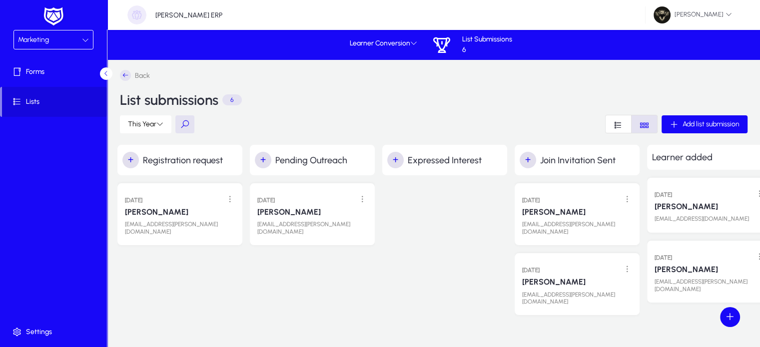
drag, startPoint x: 343, startPoint y: 324, endPoint x: 384, endPoint y: 302, distance: 45.8
click at [384, 302] on div "Back List submissions 6 This Year Add list submission + Registration request [D…" at bounding box center [448, 218] width 682 height 316
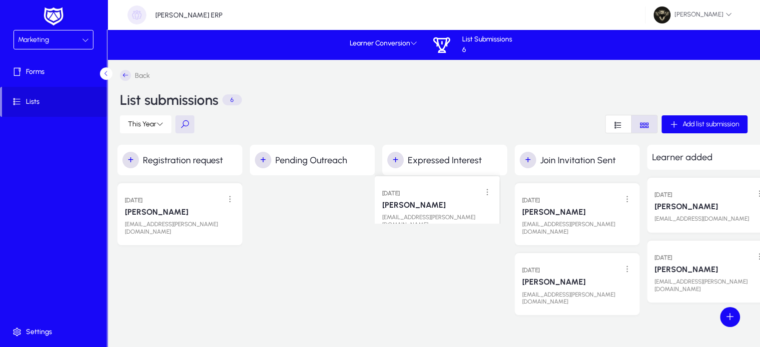
drag, startPoint x: 328, startPoint y: 203, endPoint x: 461, endPoint y: 192, distance: 133.4
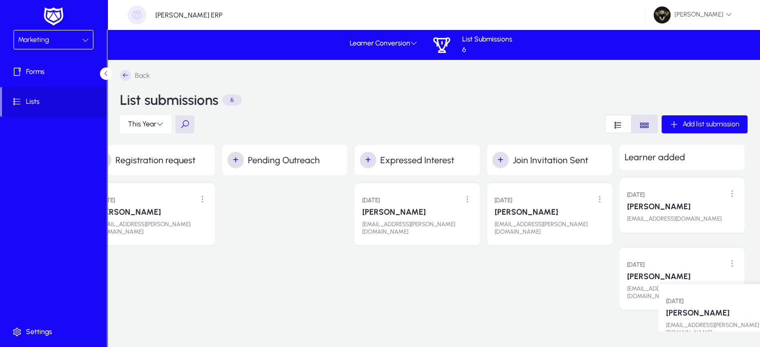
scroll to position [0, 27]
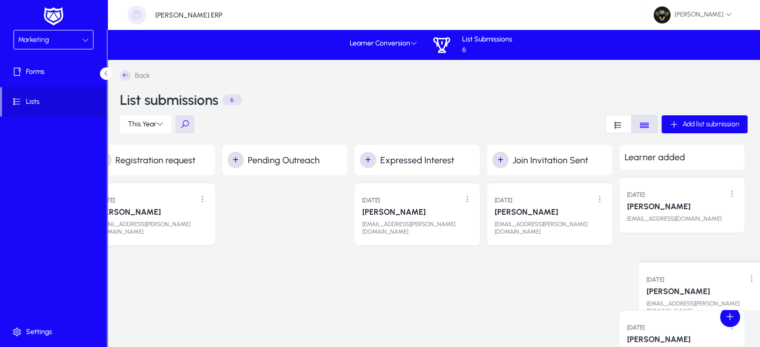
drag, startPoint x: 589, startPoint y: 205, endPoint x: 710, endPoint y: 274, distance: 139.5
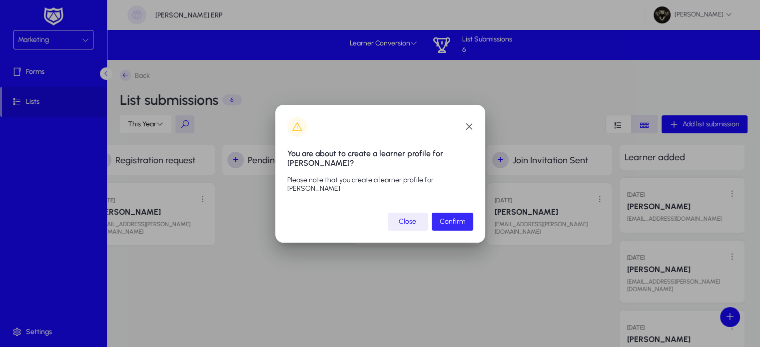
click at [451, 216] on span "submit" at bounding box center [452, 222] width 41 height 24
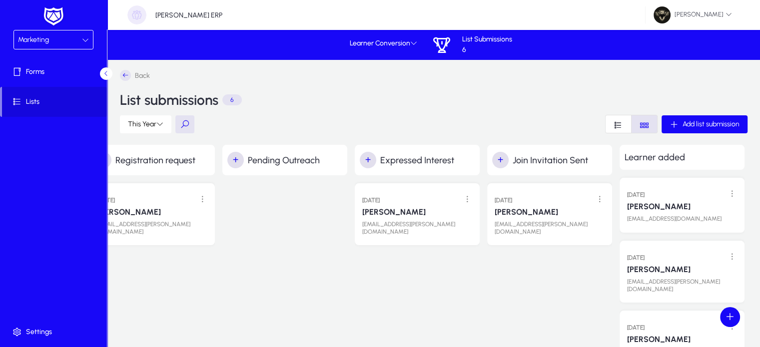
click at [451, 216] on div "[PERSON_NAME]" at bounding box center [417, 210] width 110 height 11
click at [54, 36] on div "Marketing" at bounding box center [50, 39] width 64 height 13
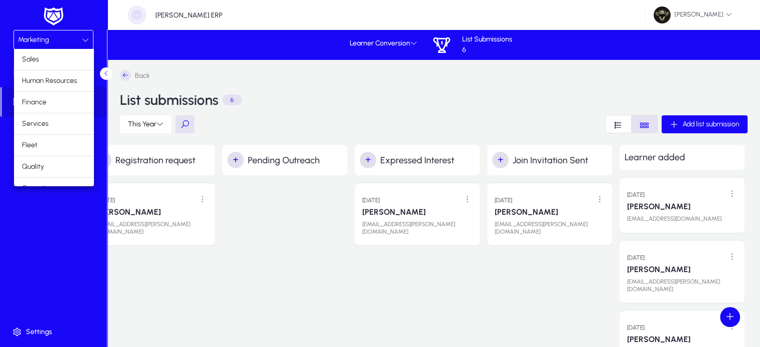
scroll to position [33, 0]
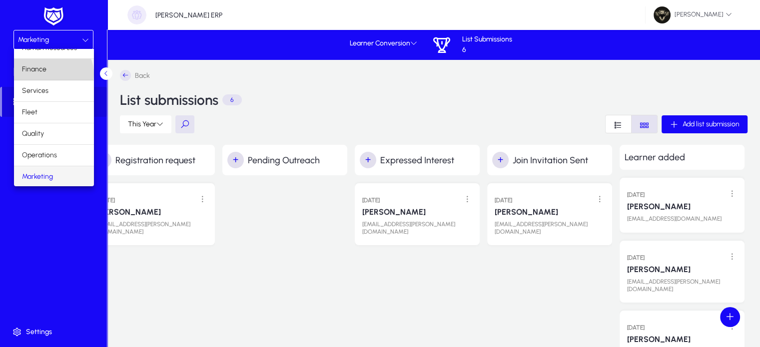
click at [52, 73] on mat-option "Finance" at bounding box center [54, 69] width 80 height 21
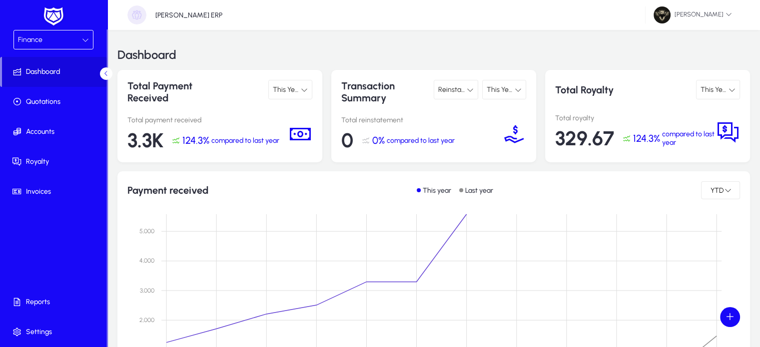
click at [458, 94] on div "Reinstatement" at bounding box center [452, 89] width 28 height 13
click at [456, 153] on span "Refund" at bounding box center [453, 151] width 22 height 12
click at [463, 92] on div "Refund" at bounding box center [452, 89] width 28 height 13
click at [462, 173] on span "Payment" at bounding box center [455, 172] width 27 height 12
click at [509, 91] on span "This Year" at bounding box center [501, 89] width 28 height 8
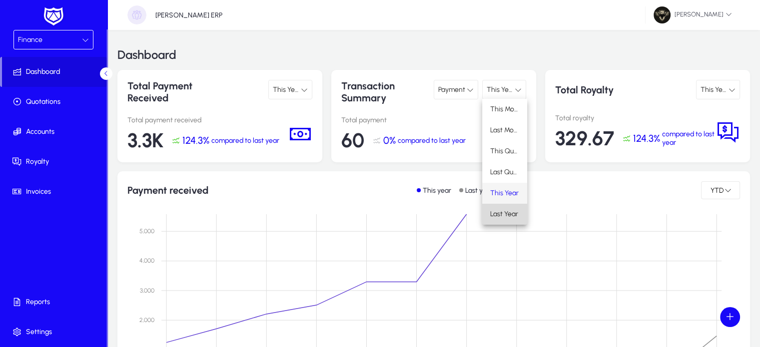
click at [512, 212] on span "Last Year" at bounding box center [504, 214] width 28 height 12
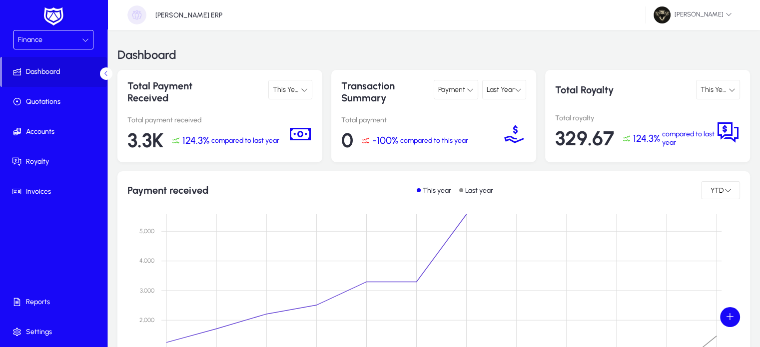
click at [507, 88] on span "Last Year" at bounding box center [501, 89] width 28 height 8
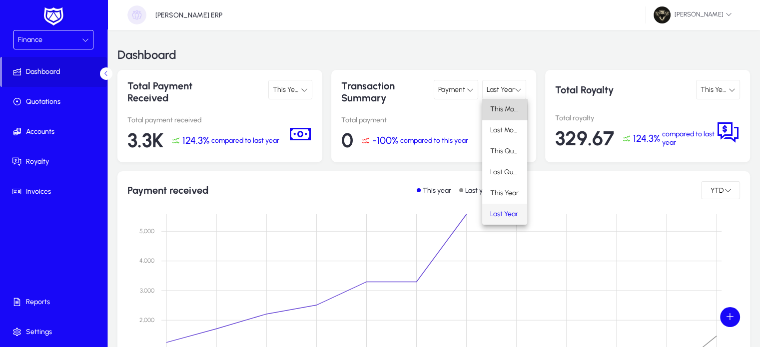
click at [507, 110] on span "This Month" at bounding box center [504, 109] width 29 height 12
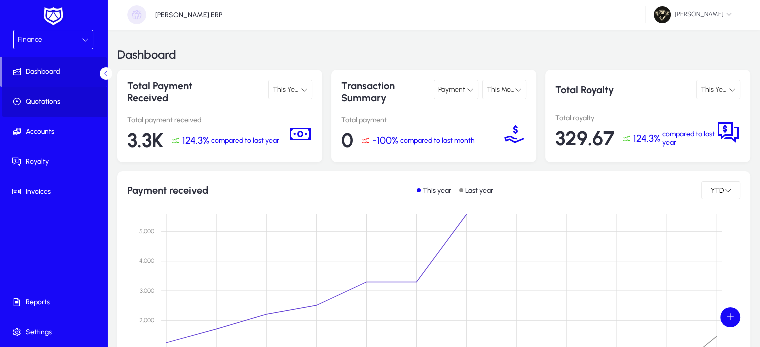
click at [53, 109] on span at bounding box center [55, 102] width 107 height 24
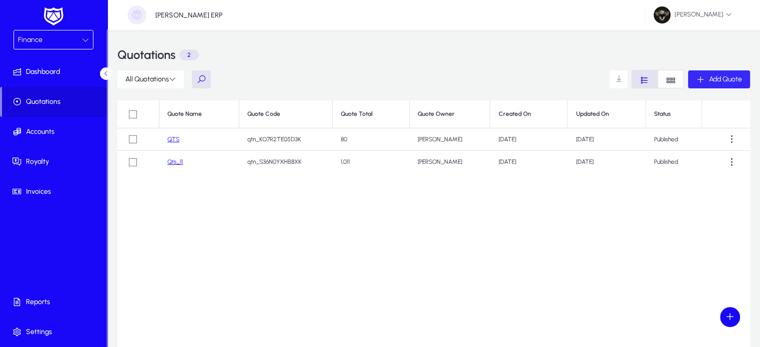
click at [727, 88] on span "button" at bounding box center [719, 79] width 62 height 24
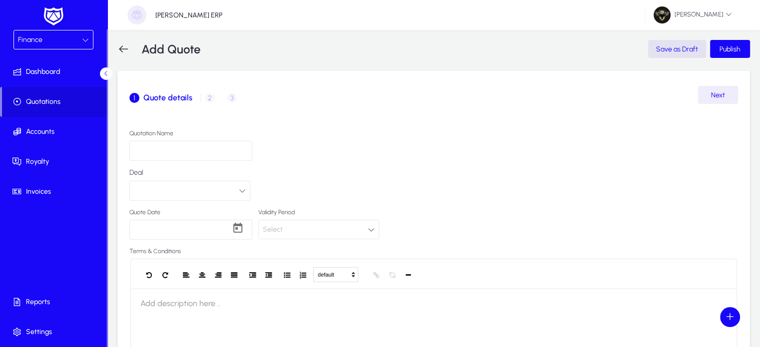
click at [121, 52] on icon at bounding box center [123, 49] width 12 height 12
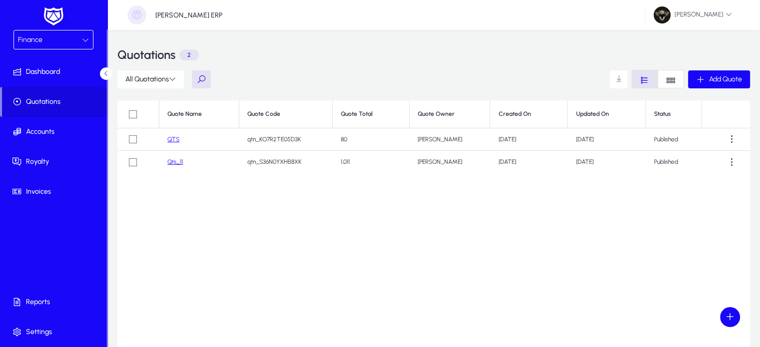
click at [178, 138] on link "QTS" at bounding box center [173, 139] width 12 height 7
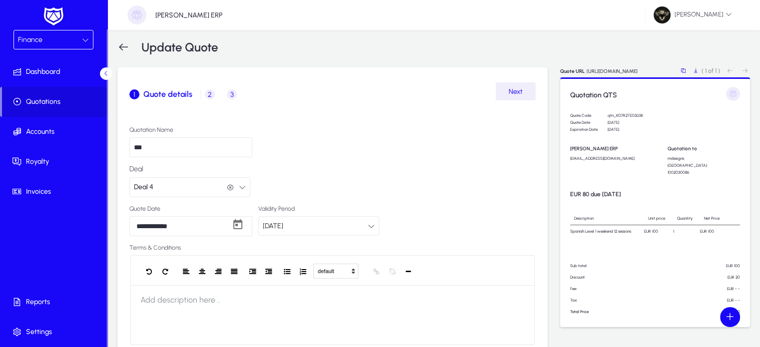
click at [510, 95] on span "Next" at bounding box center [516, 91] width 14 height 8
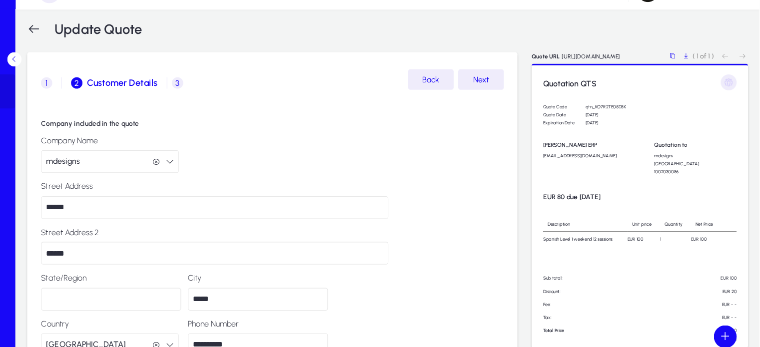
scroll to position [3, 0]
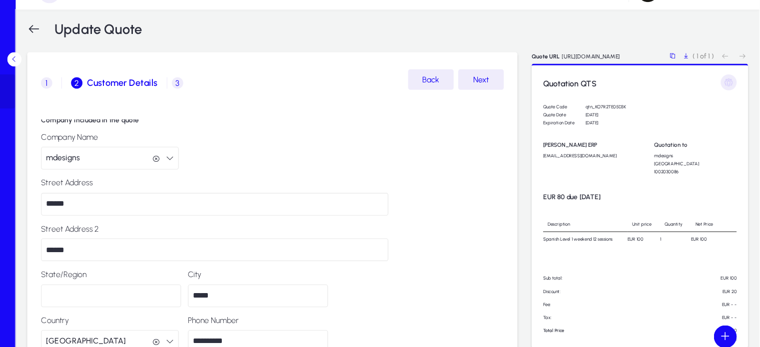
click at [139, 201] on input "******" at bounding box center [281, 201] width 305 height 20
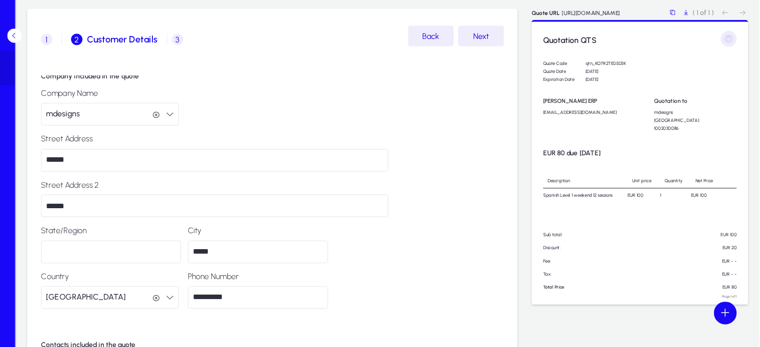
type input "******"
click at [373, 128] on div "Company Name mdesigns mdesigns" at bounding box center [332, 141] width 406 height 40
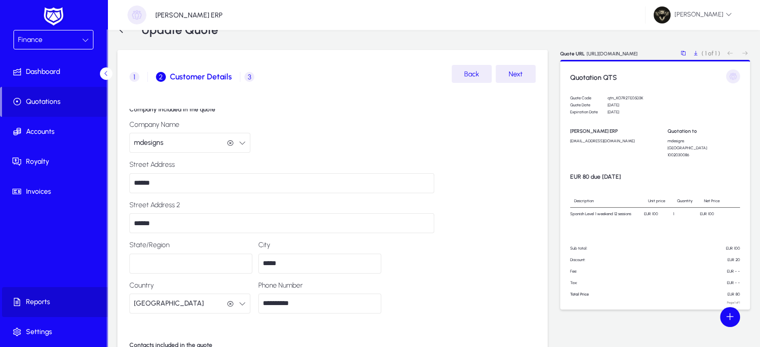
click at [38, 301] on span "Reports" at bounding box center [55, 302] width 107 height 10
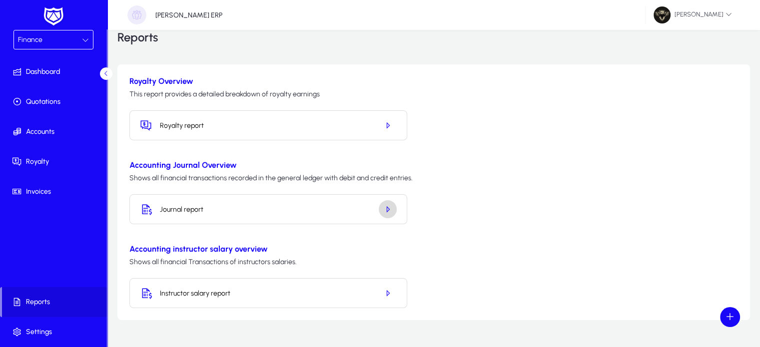
click at [386, 213] on icon "button" at bounding box center [387, 209] width 9 height 9
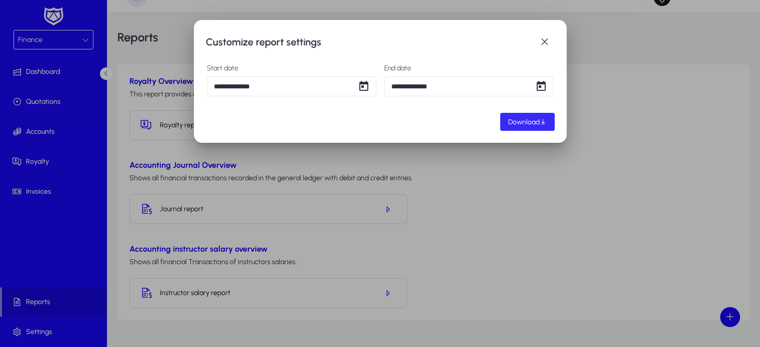
click at [523, 124] on span "Download" at bounding box center [523, 122] width 31 height 8
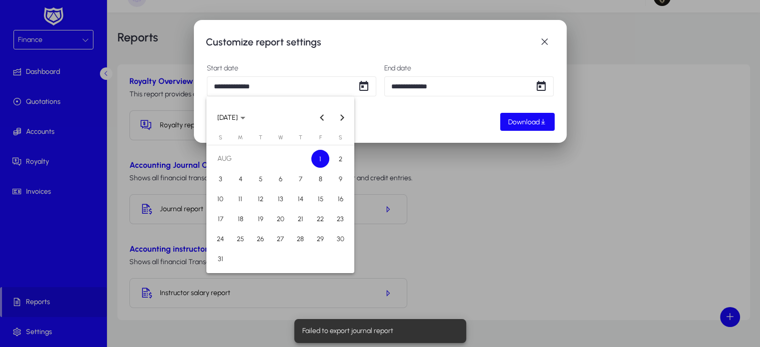
click at [267, 87] on div "**********" at bounding box center [380, 173] width 760 height 347
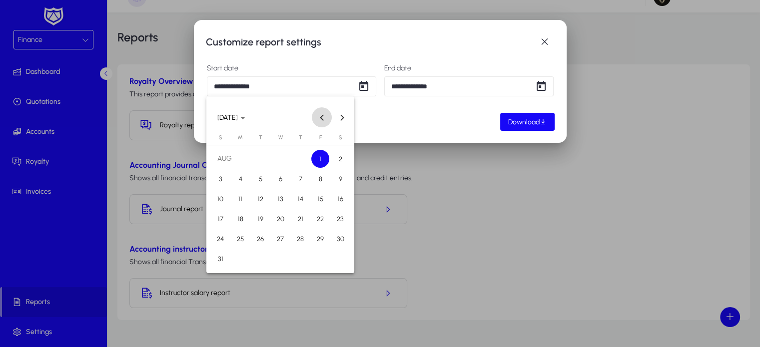
click at [315, 118] on span "Previous month" at bounding box center [322, 117] width 20 height 20
click at [288, 181] on span "4" at bounding box center [280, 179] width 18 height 18
type input "**********"
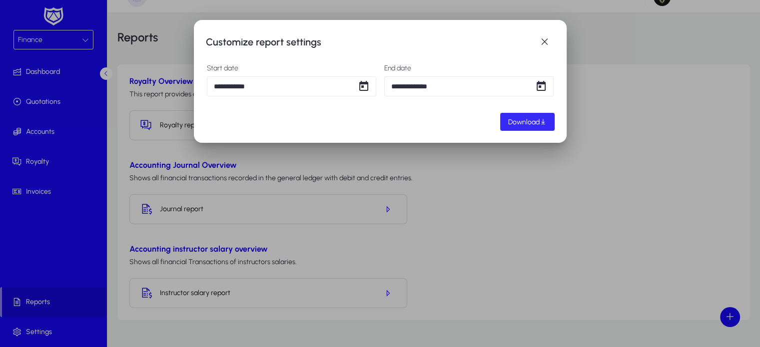
click at [548, 121] on span "button" at bounding box center [527, 122] width 54 height 24
click at [543, 43] on span "button" at bounding box center [545, 42] width 20 height 20
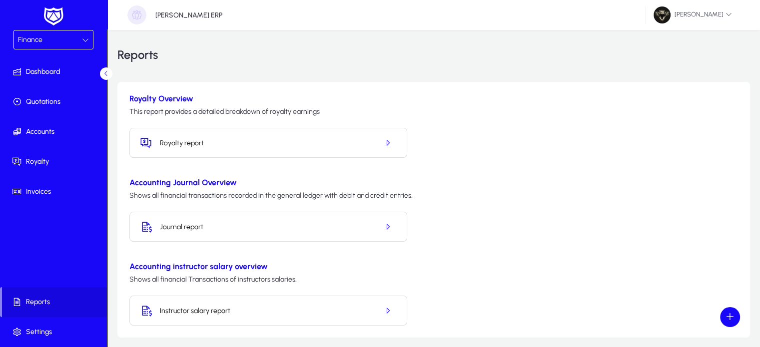
scroll to position [17, 0]
